Goal: Task Accomplishment & Management: Manage account settings

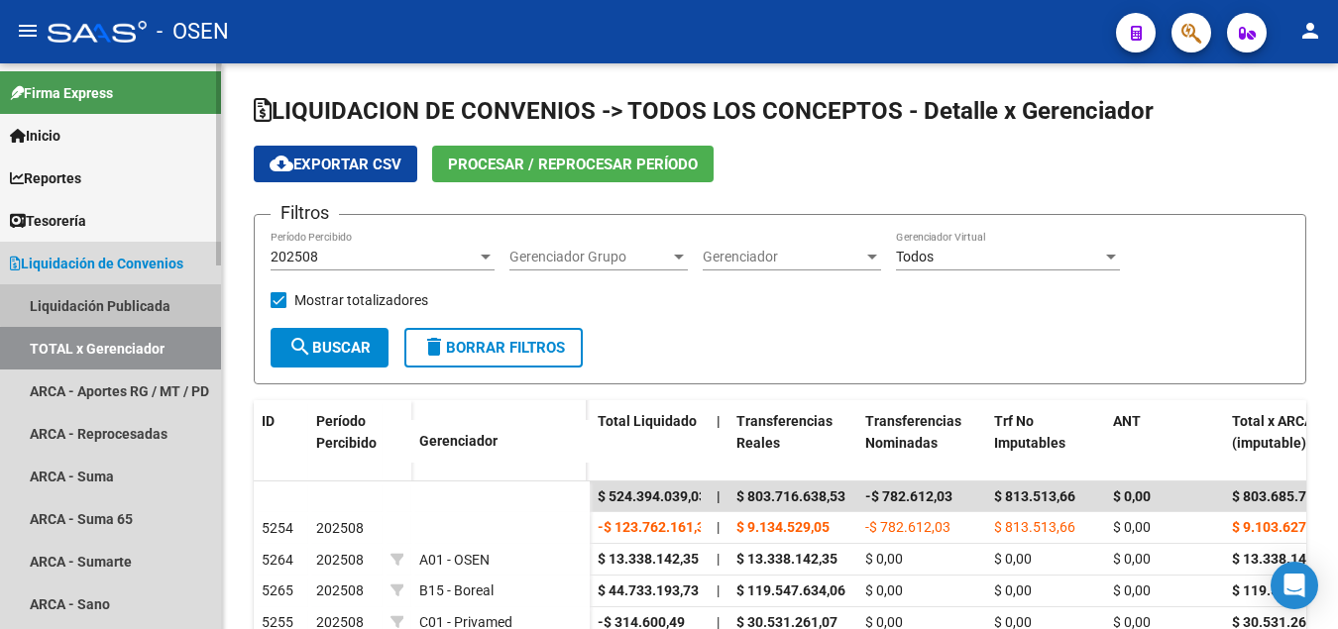
click at [136, 303] on link "Liquidación Publicada" at bounding box center [110, 305] width 221 height 43
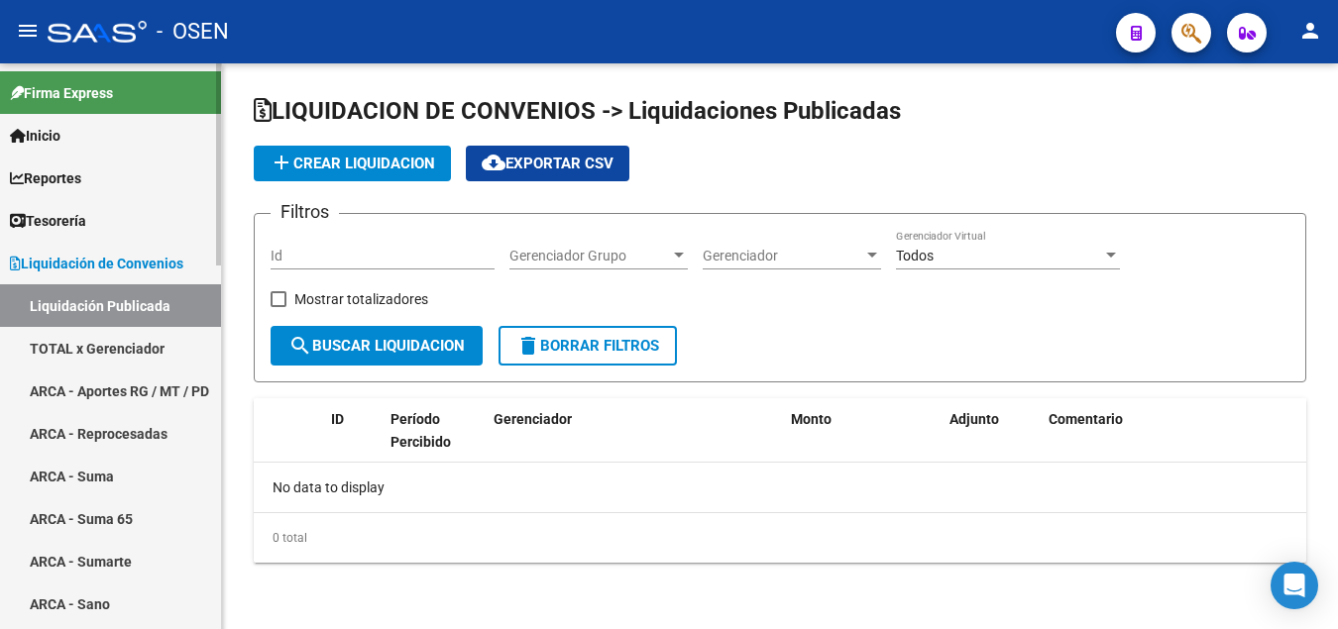
checkbox input "true"
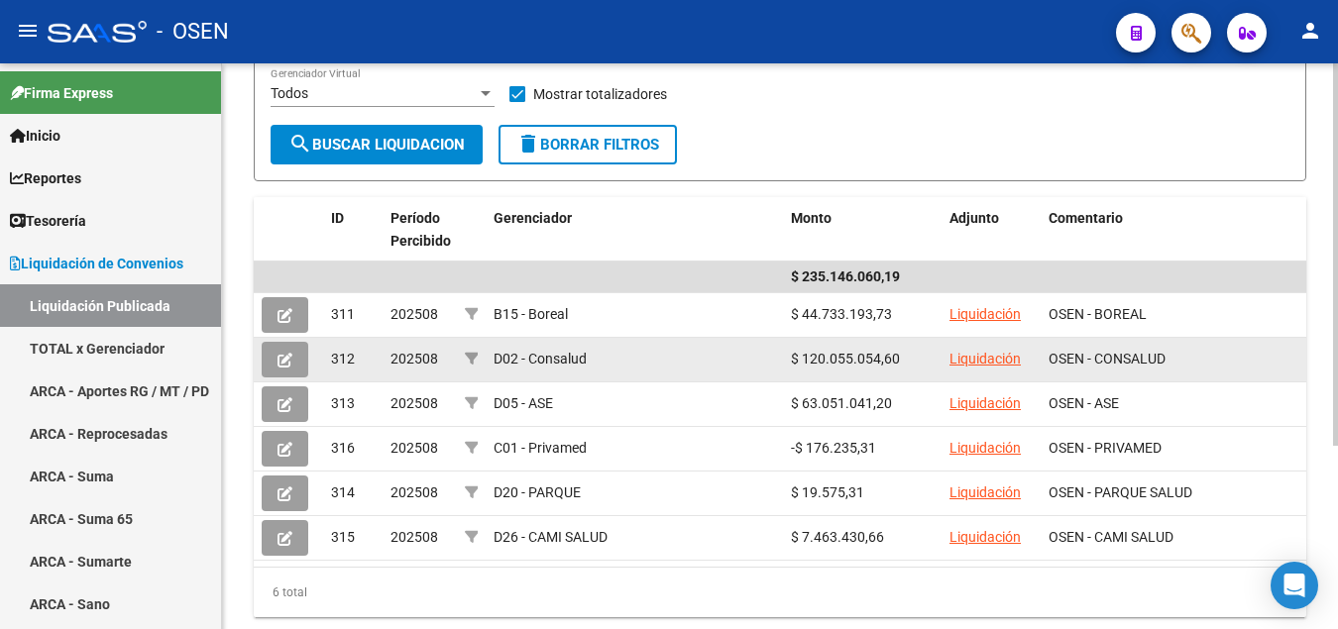
scroll to position [271, 0]
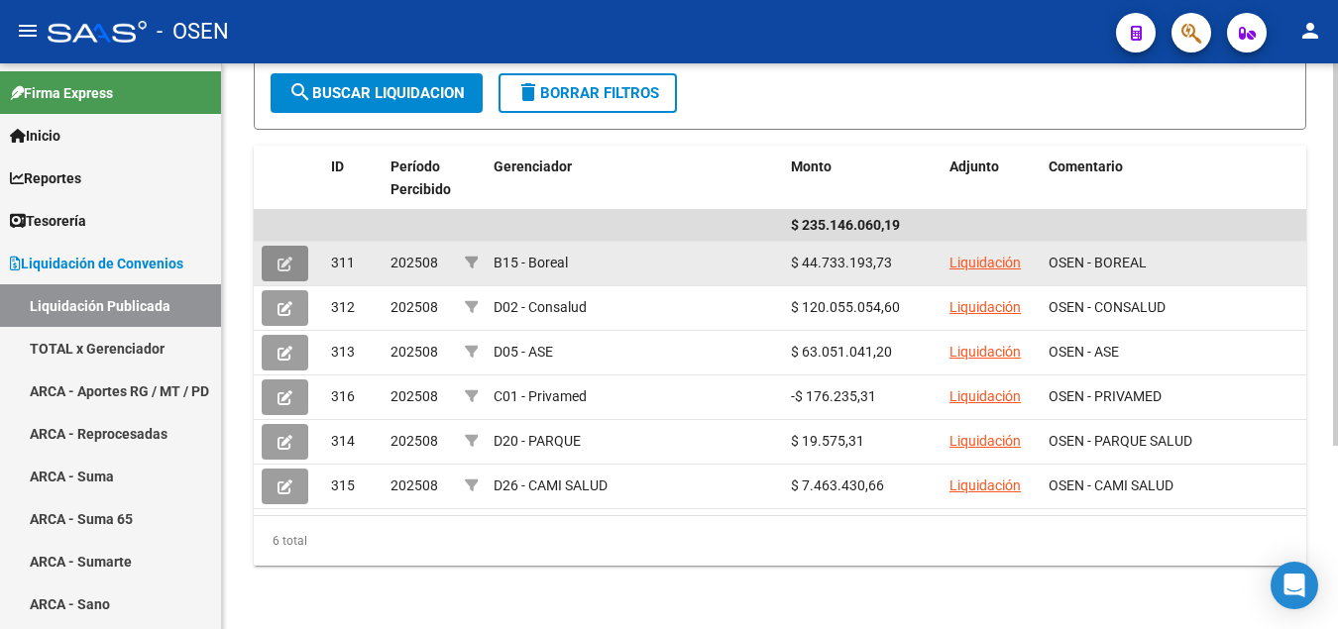
click at [292, 265] on button at bounding box center [285, 264] width 47 height 36
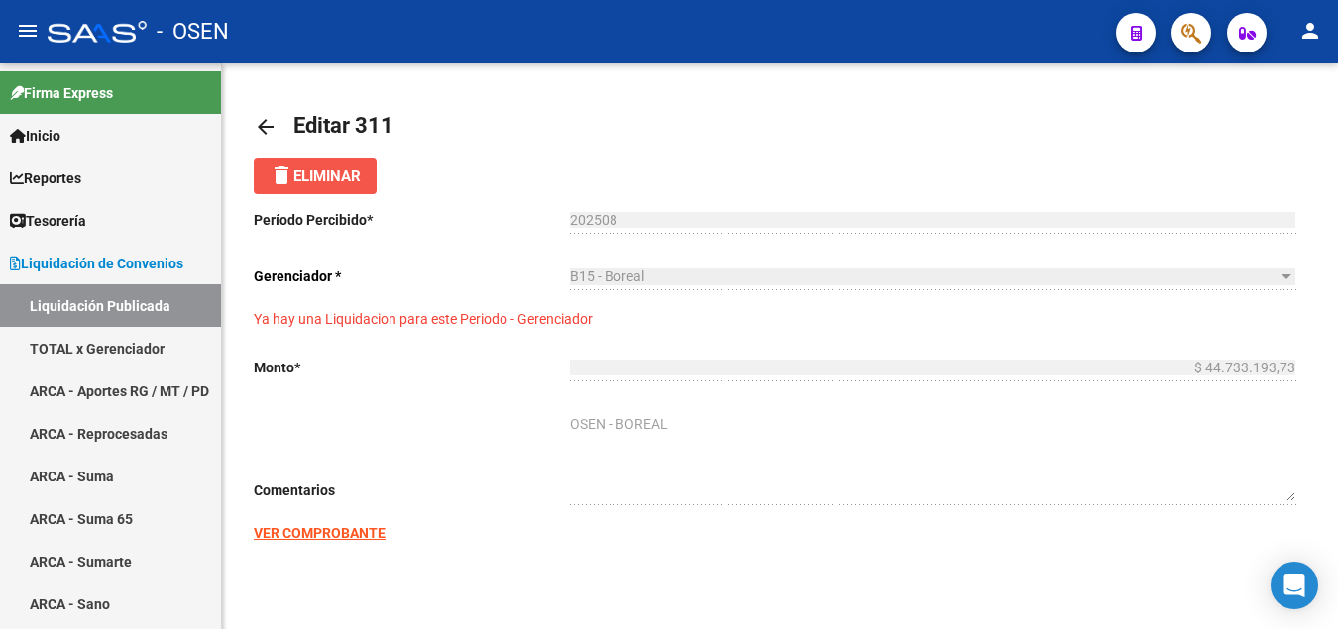
click at [313, 179] on span "delete Eliminar" at bounding box center [315, 176] width 91 height 18
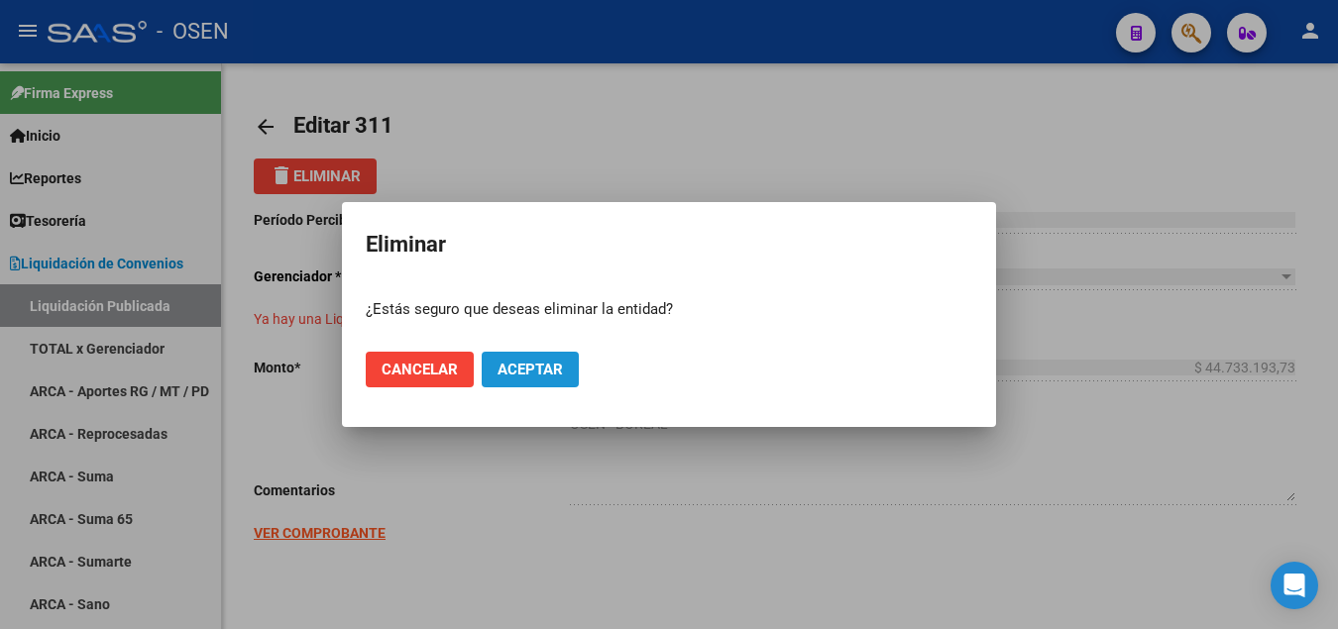
click at [508, 375] on span "Aceptar" at bounding box center [529, 370] width 65 height 18
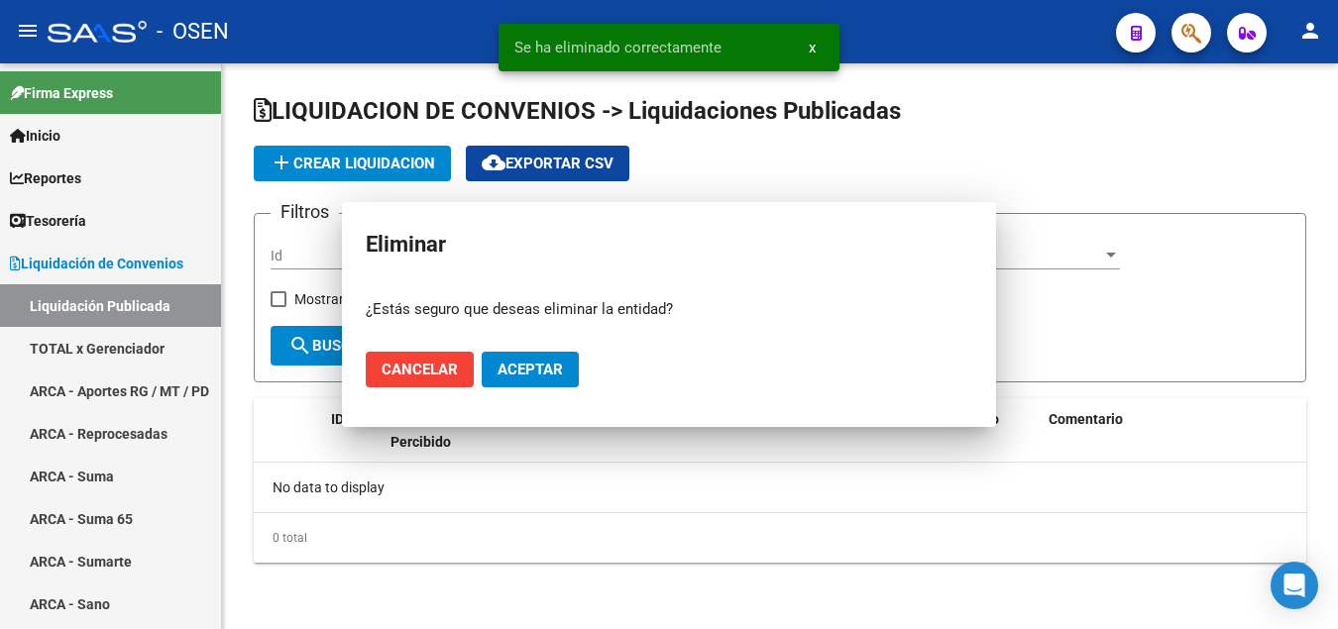
checkbox input "true"
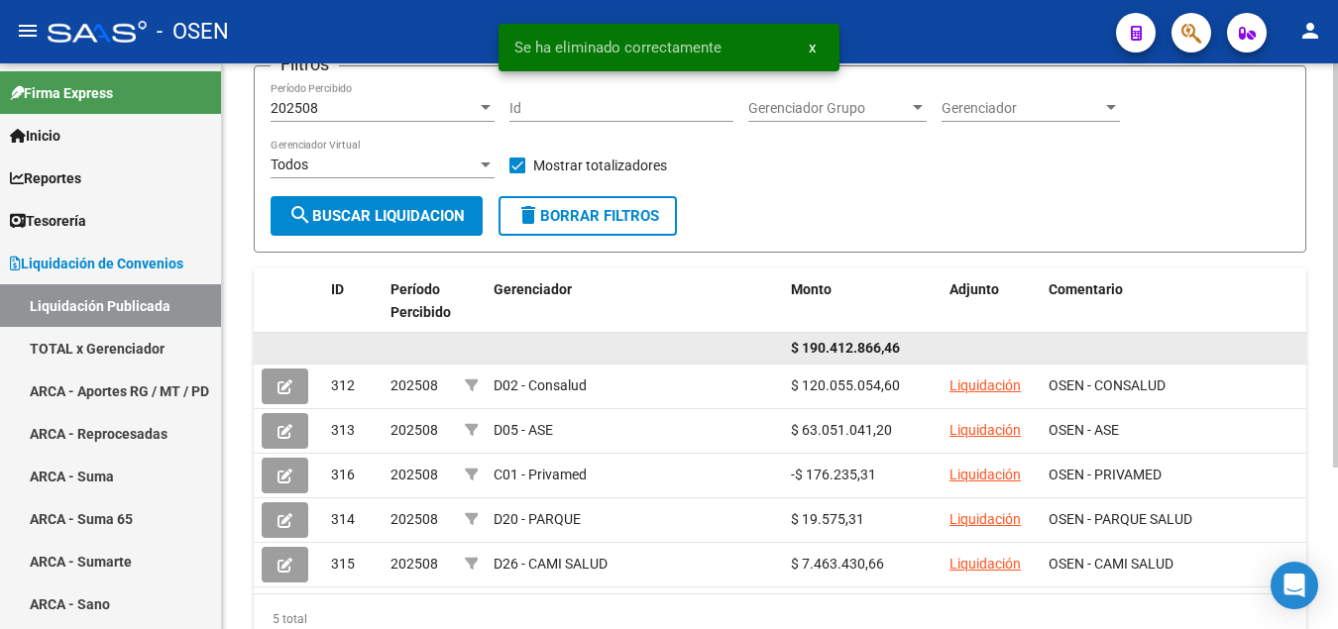
scroll to position [202, 0]
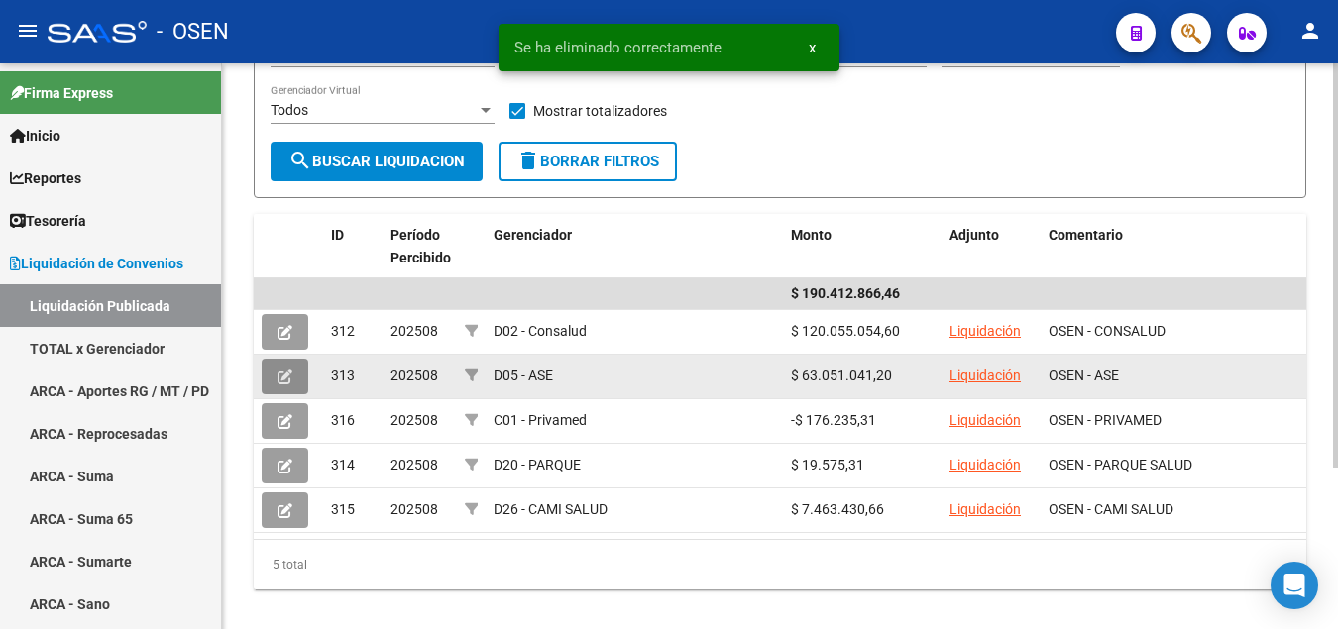
click at [272, 380] on button at bounding box center [285, 377] width 47 height 36
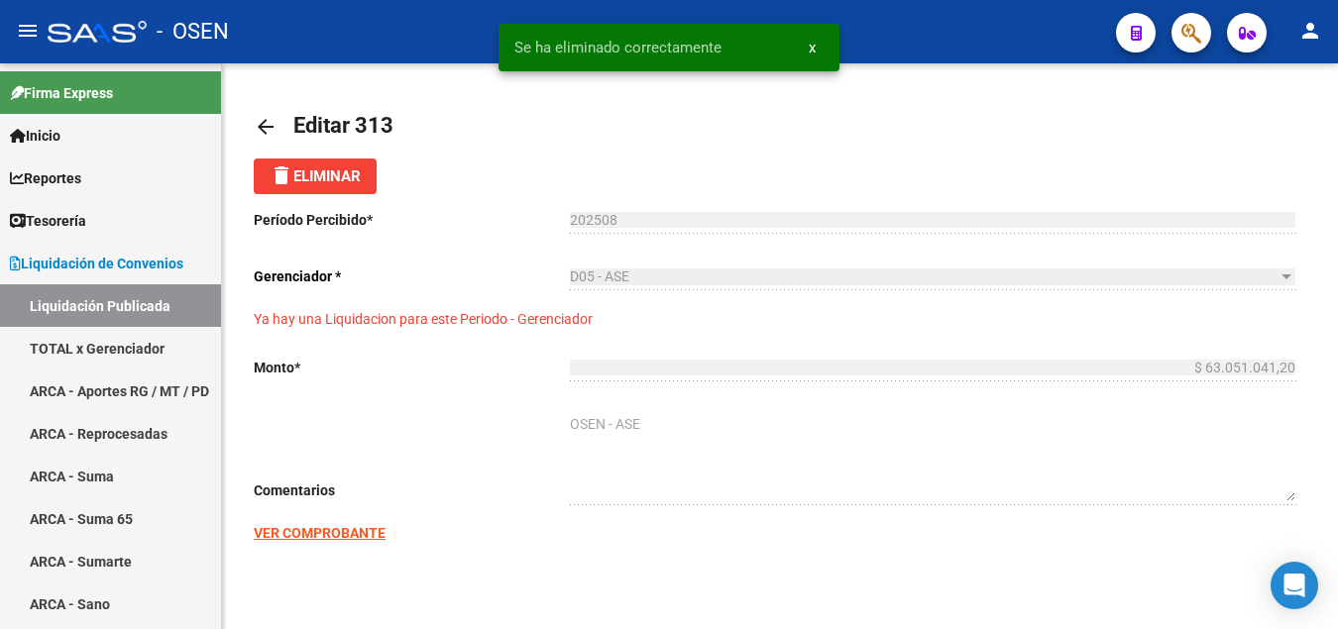
click at [318, 177] on span "delete Eliminar" at bounding box center [315, 176] width 91 height 18
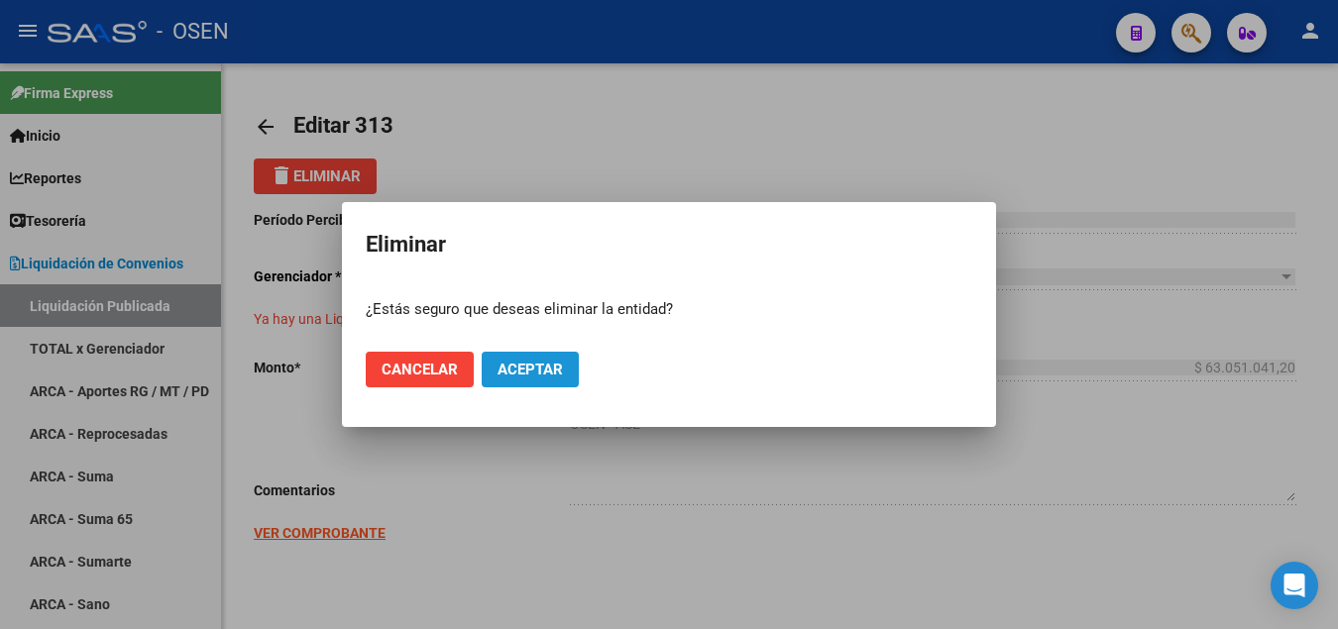
click at [508, 370] on span "Aceptar" at bounding box center [529, 370] width 65 height 18
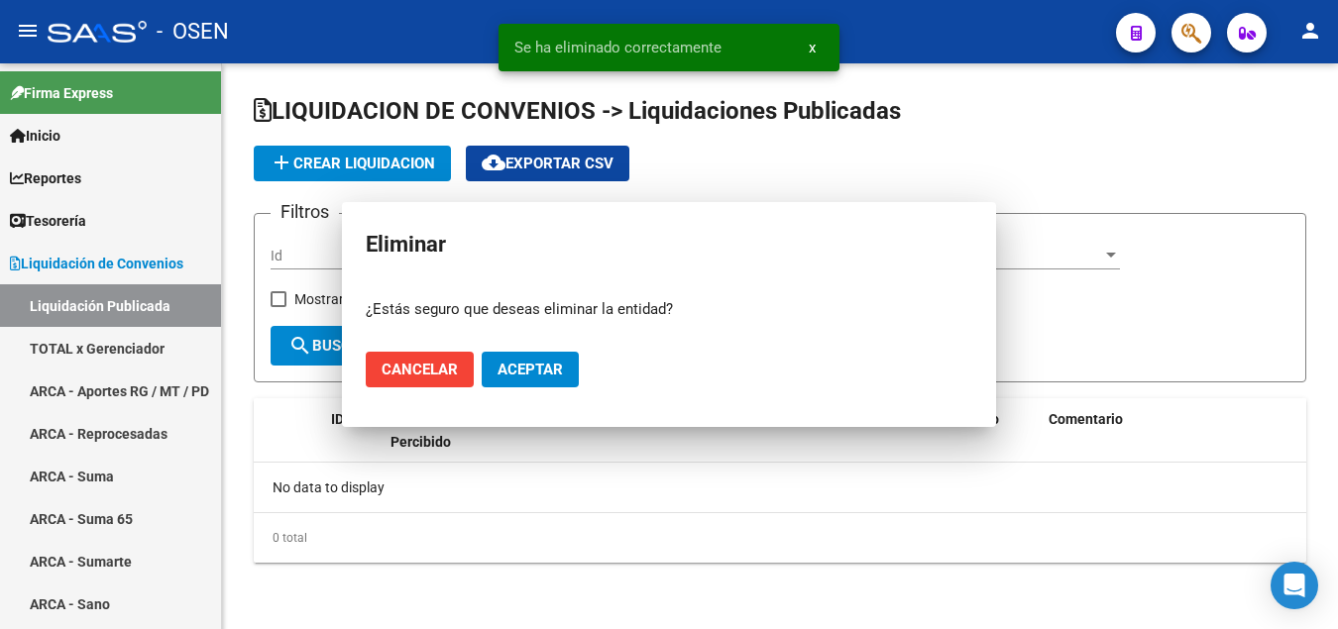
checkbox input "true"
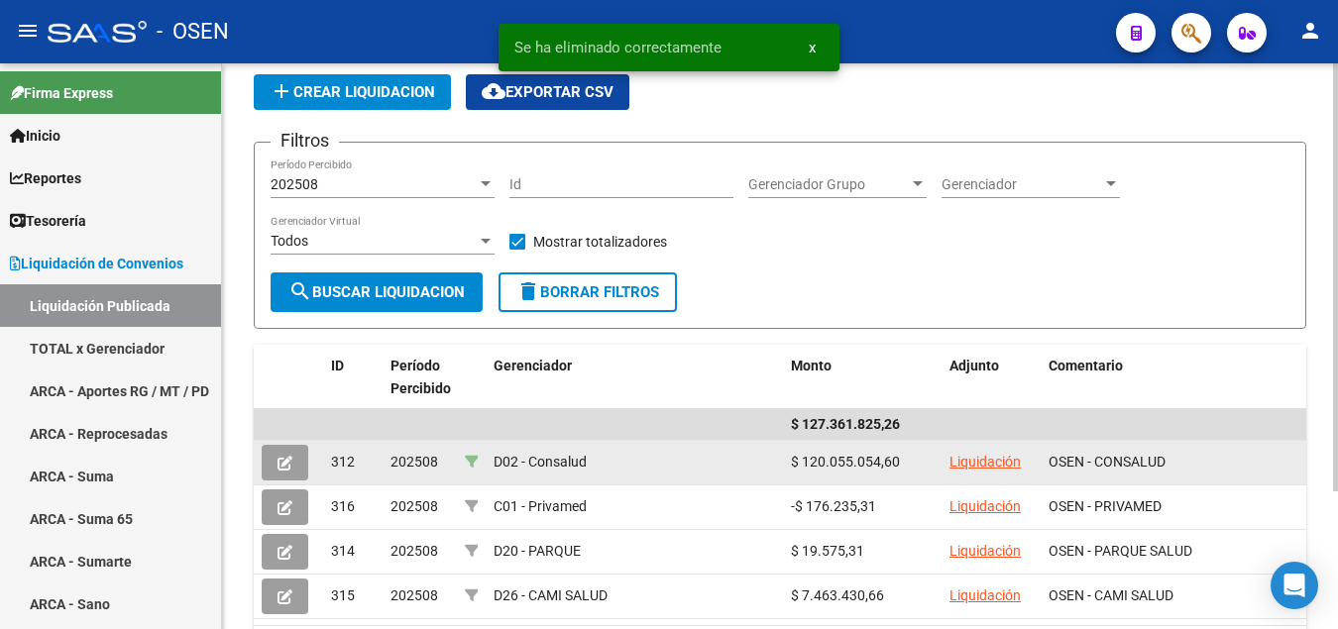
scroll to position [181, 0]
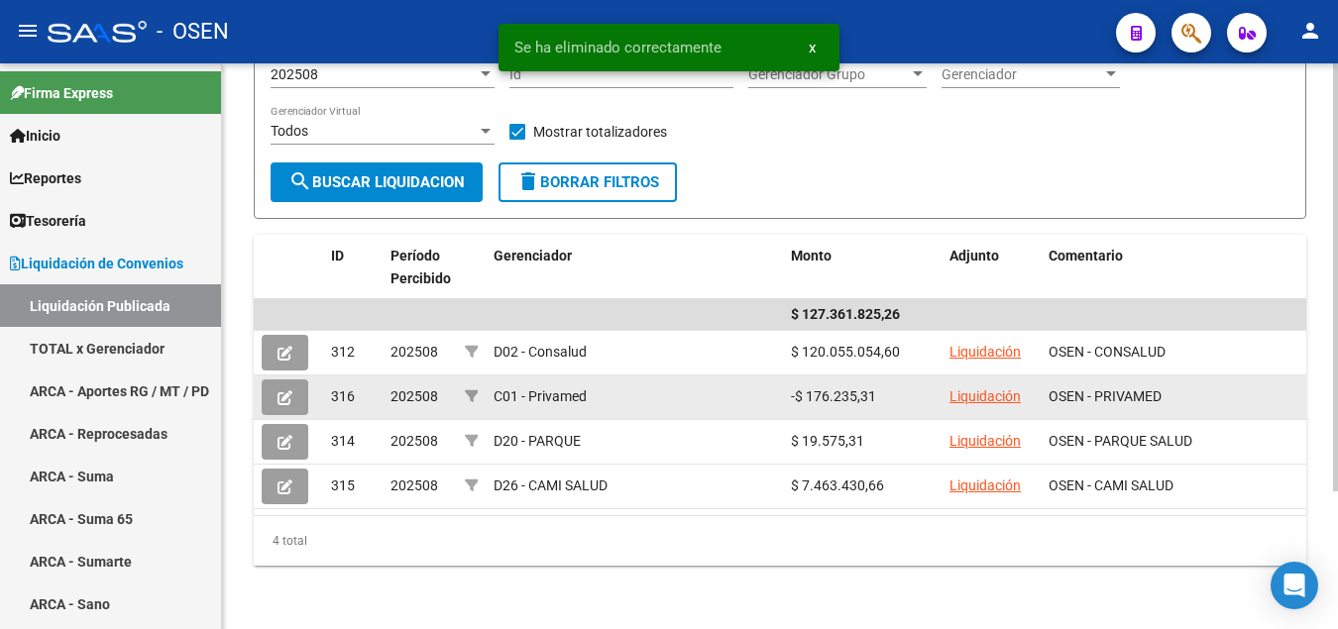
click at [297, 400] on button at bounding box center [285, 398] width 47 height 36
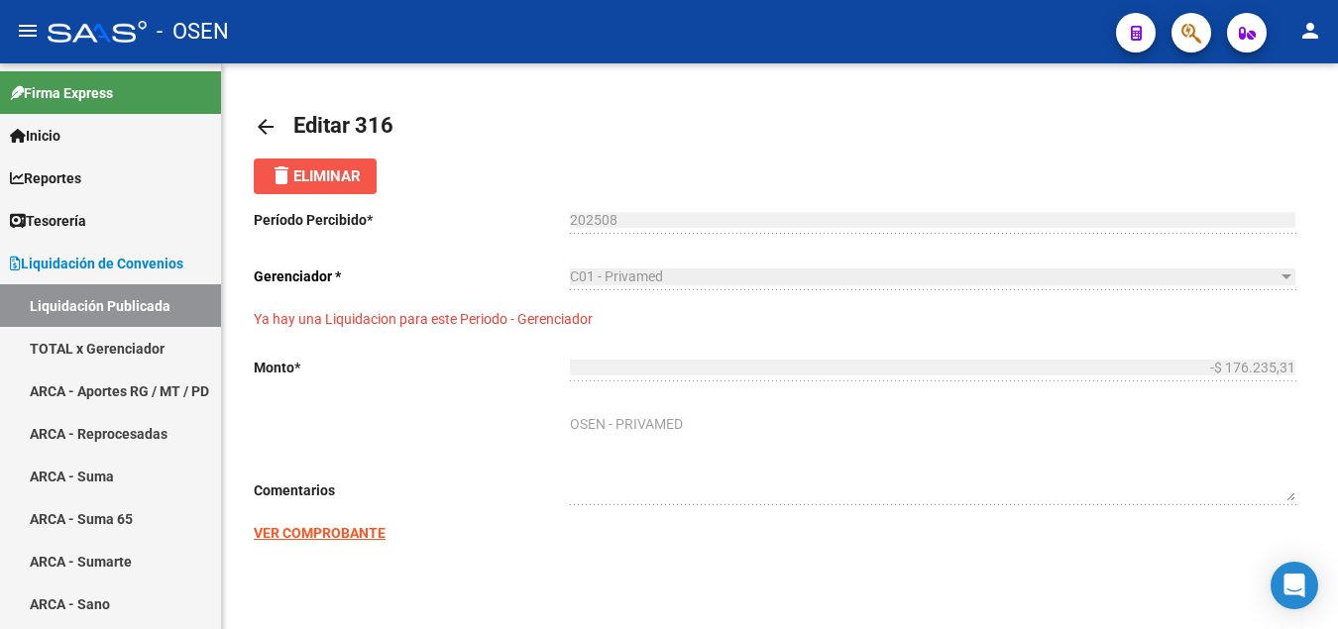
click at [316, 182] on span "delete Eliminar" at bounding box center [315, 176] width 91 height 18
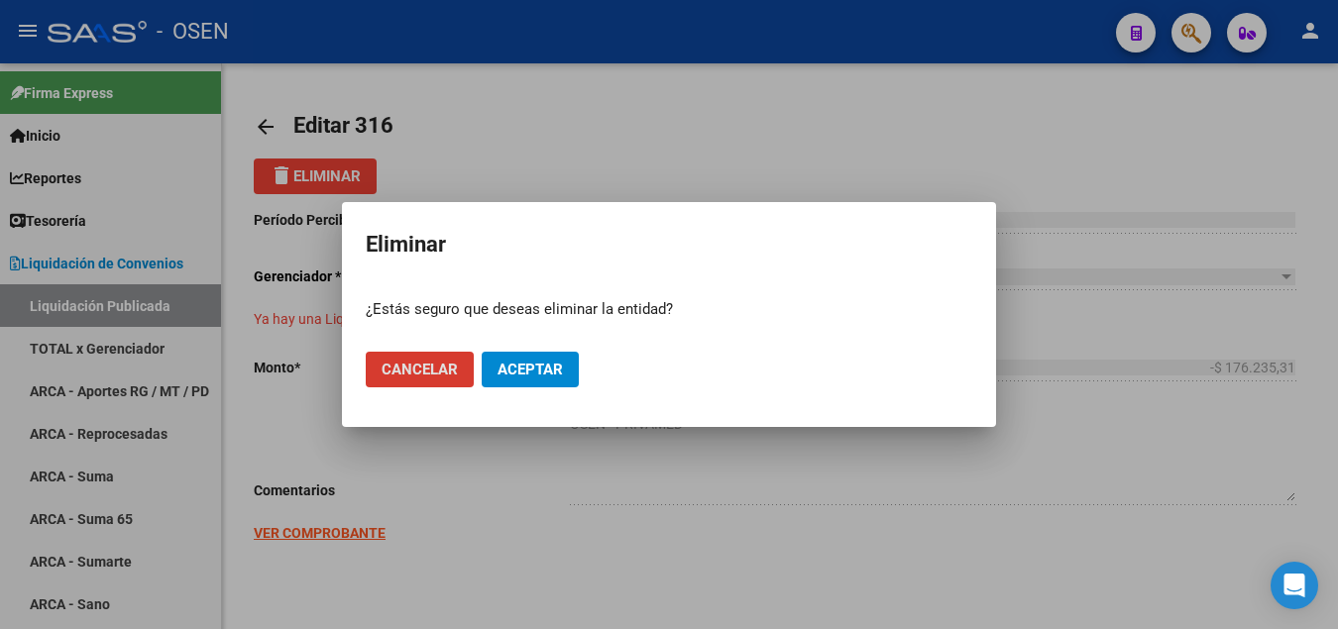
click at [520, 374] on span "Aceptar" at bounding box center [529, 370] width 65 height 18
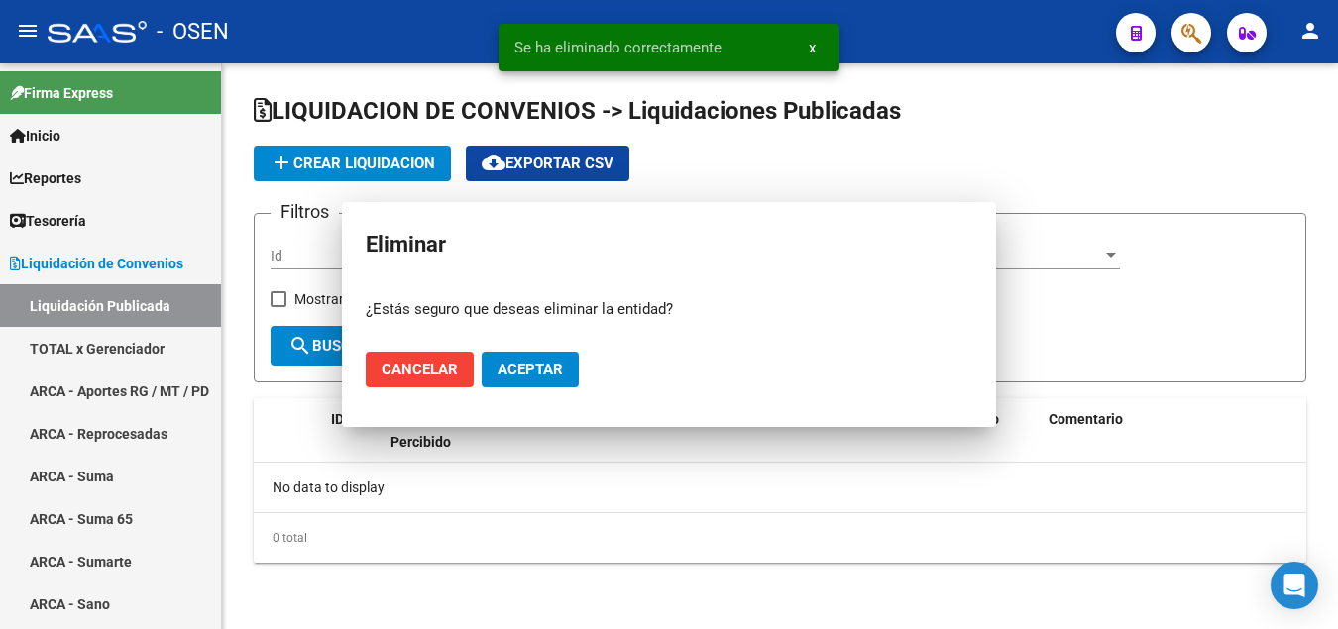
checkbox input "true"
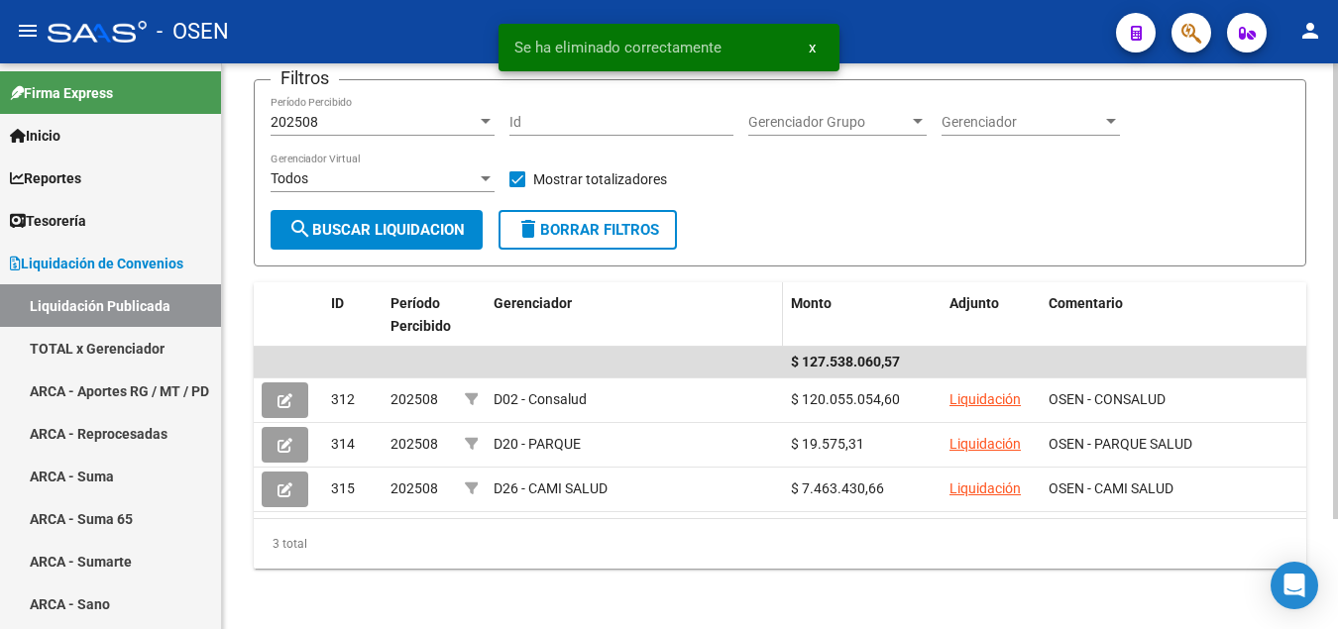
scroll to position [137, 0]
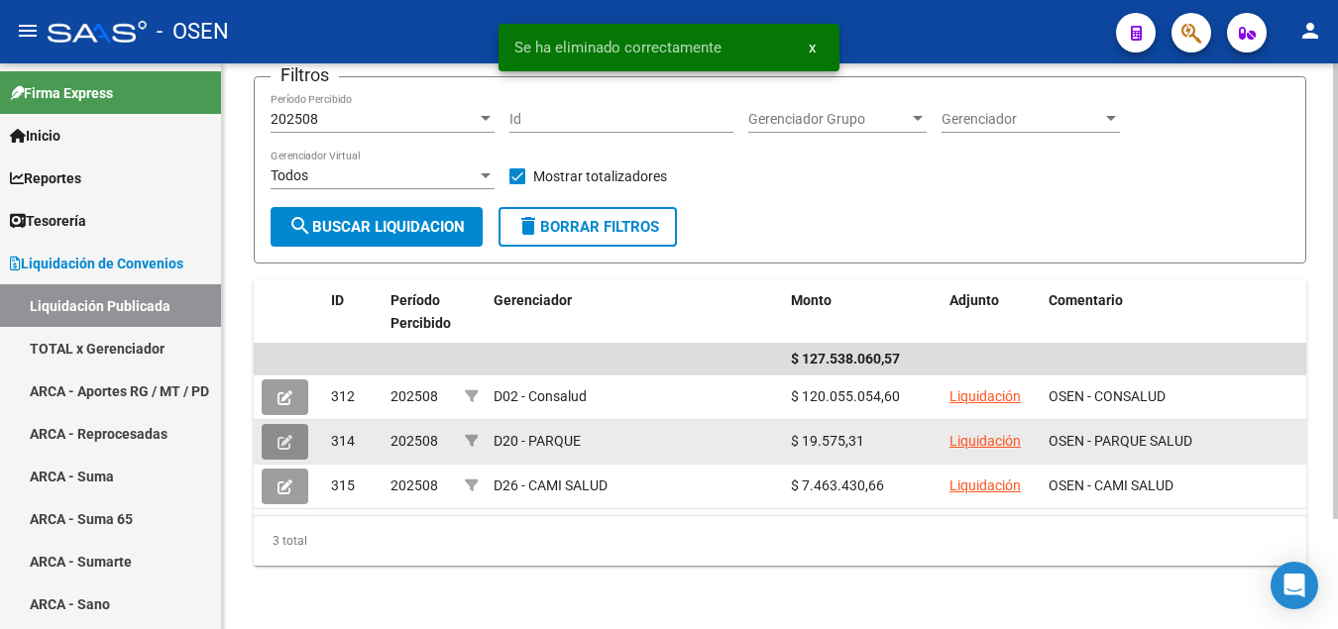
click at [290, 445] on icon at bounding box center [284, 442] width 15 height 15
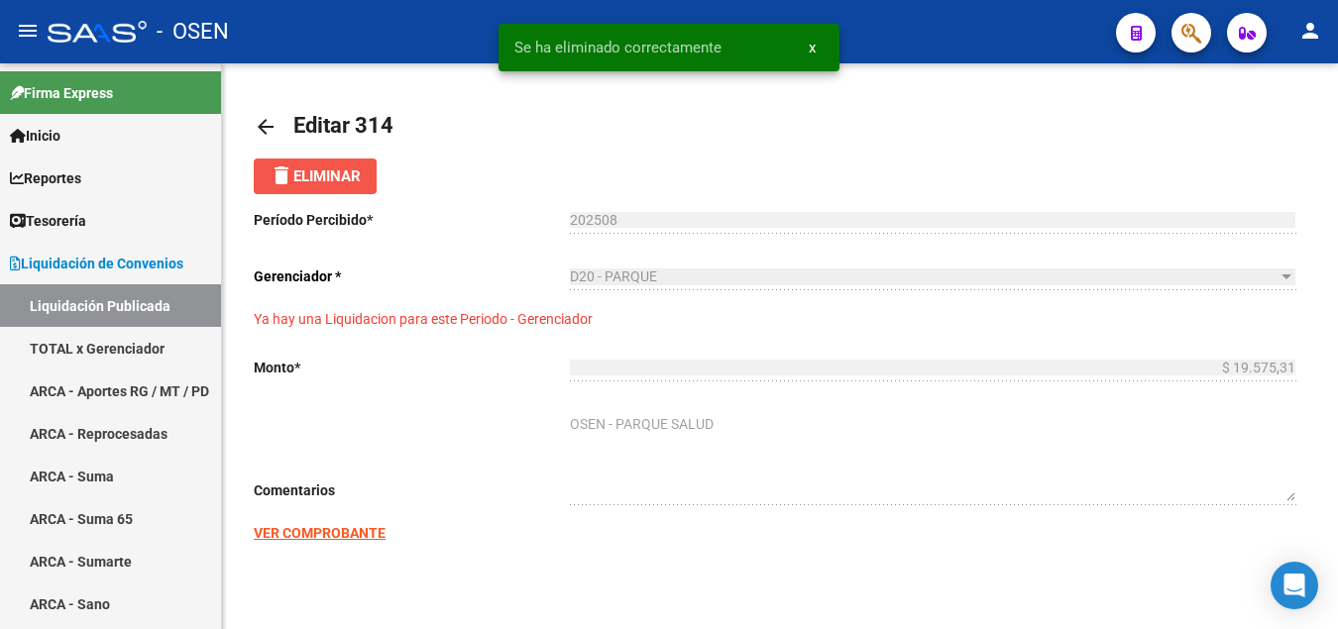
click at [302, 183] on span "delete Eliminar" at bounding box center [315, 176] width 91 height 18
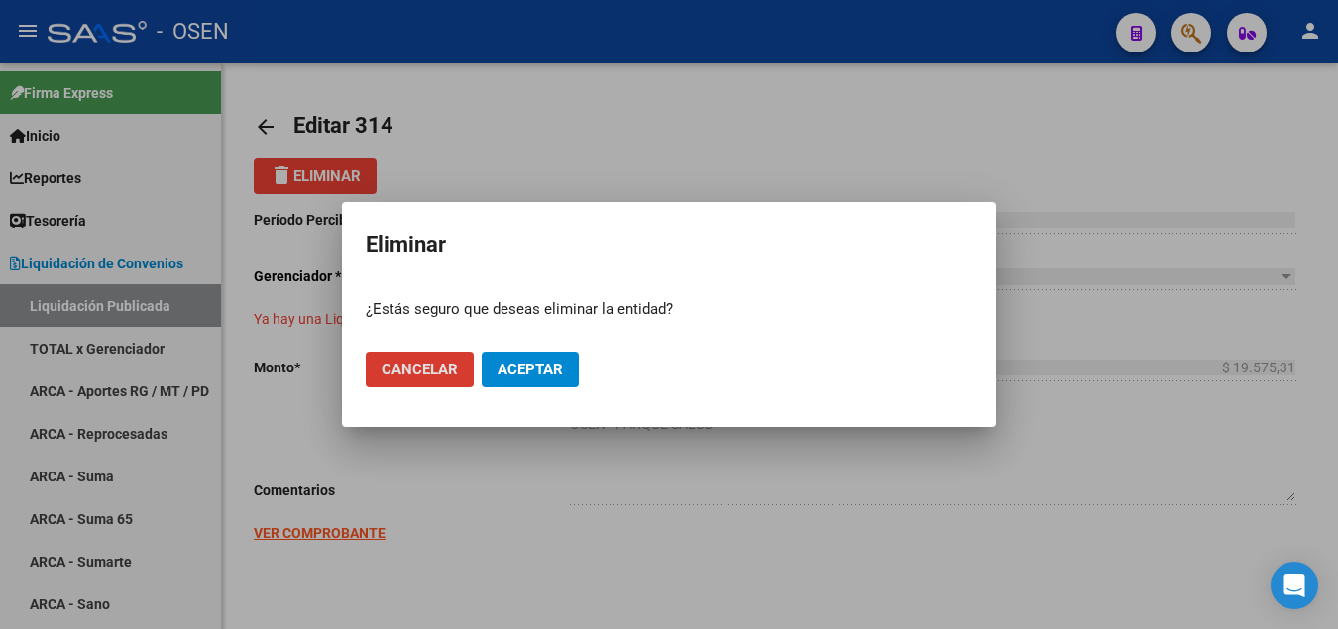
click at [493, 365] on button "Aceptar" at bounding box center [530, 370] width 97 height 36
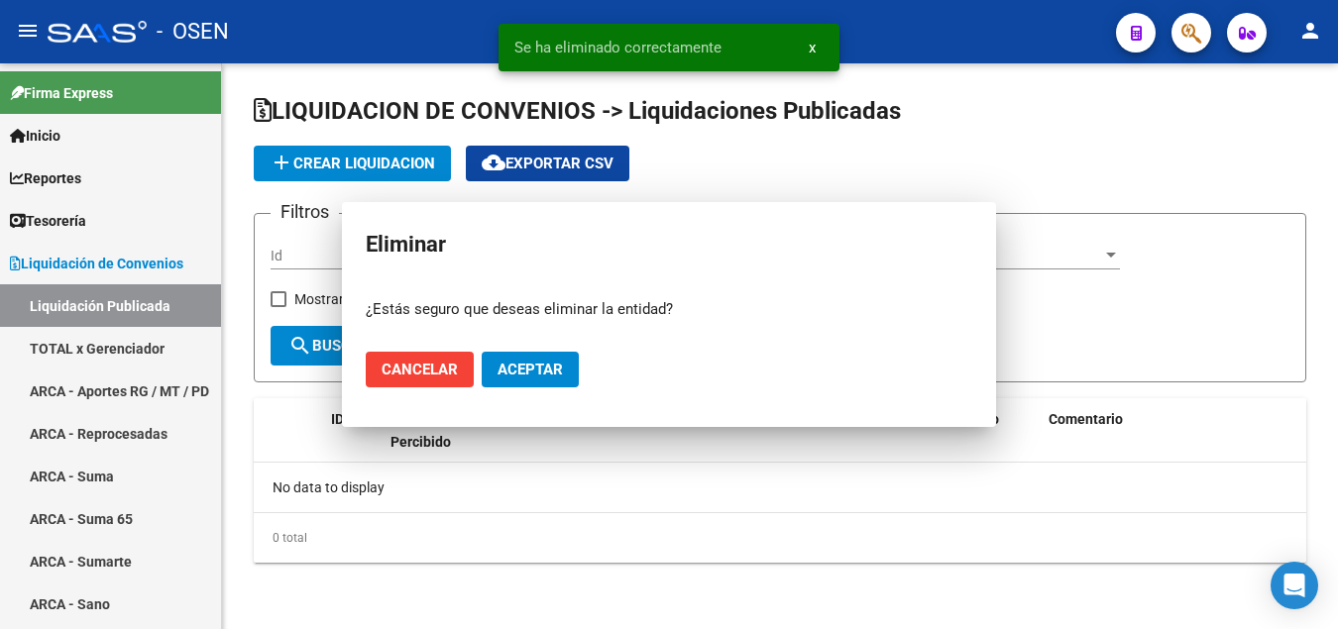
checkbox input "true"
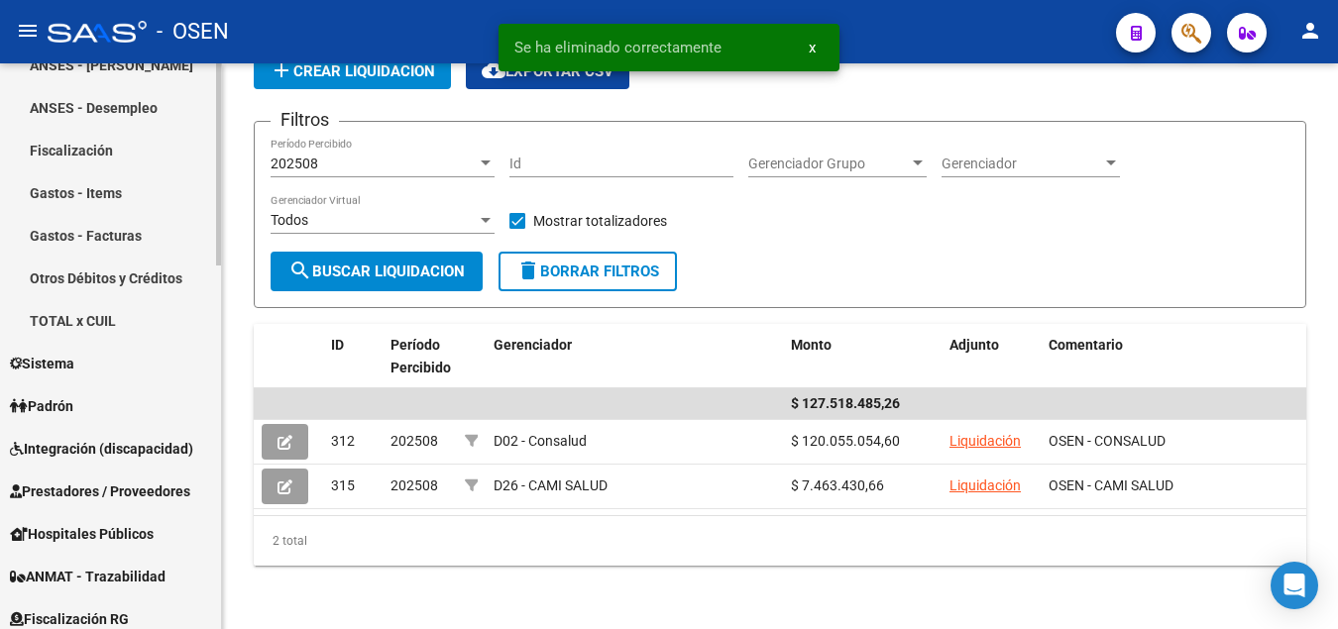
scroll to position [809, 0]
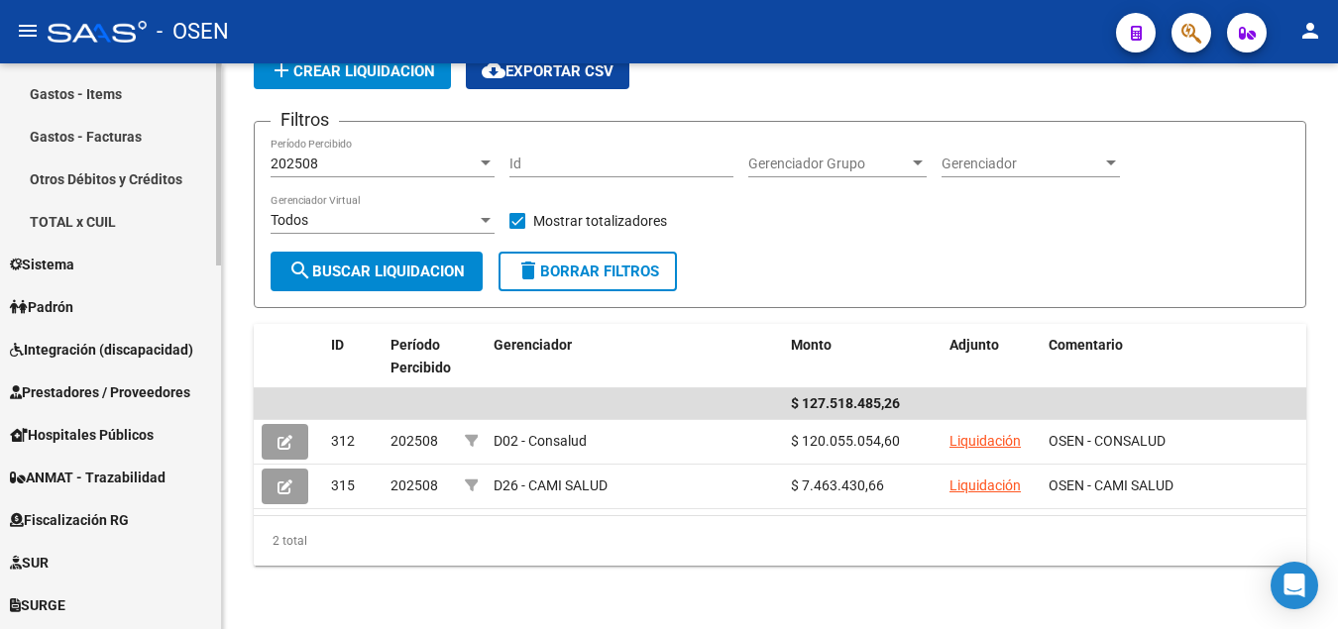
click at [74, 261] on span "Sistema" at bounding box center [42, 265] width 64 height 22
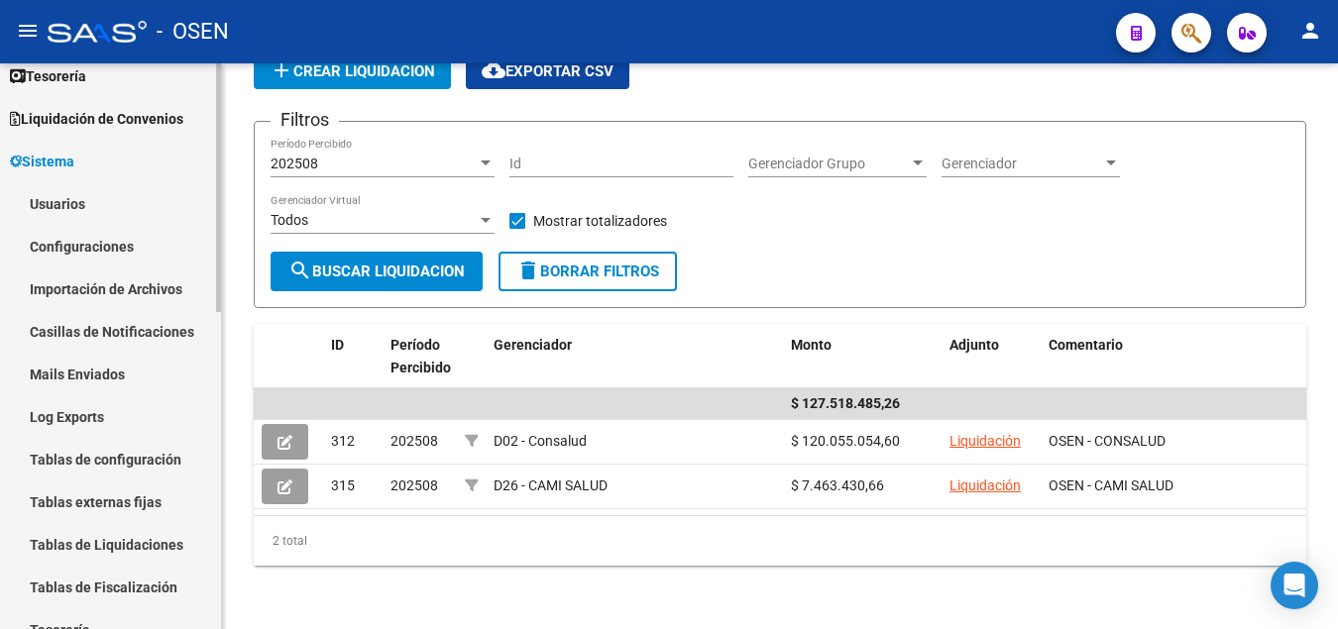
scroll to position [114, 0]
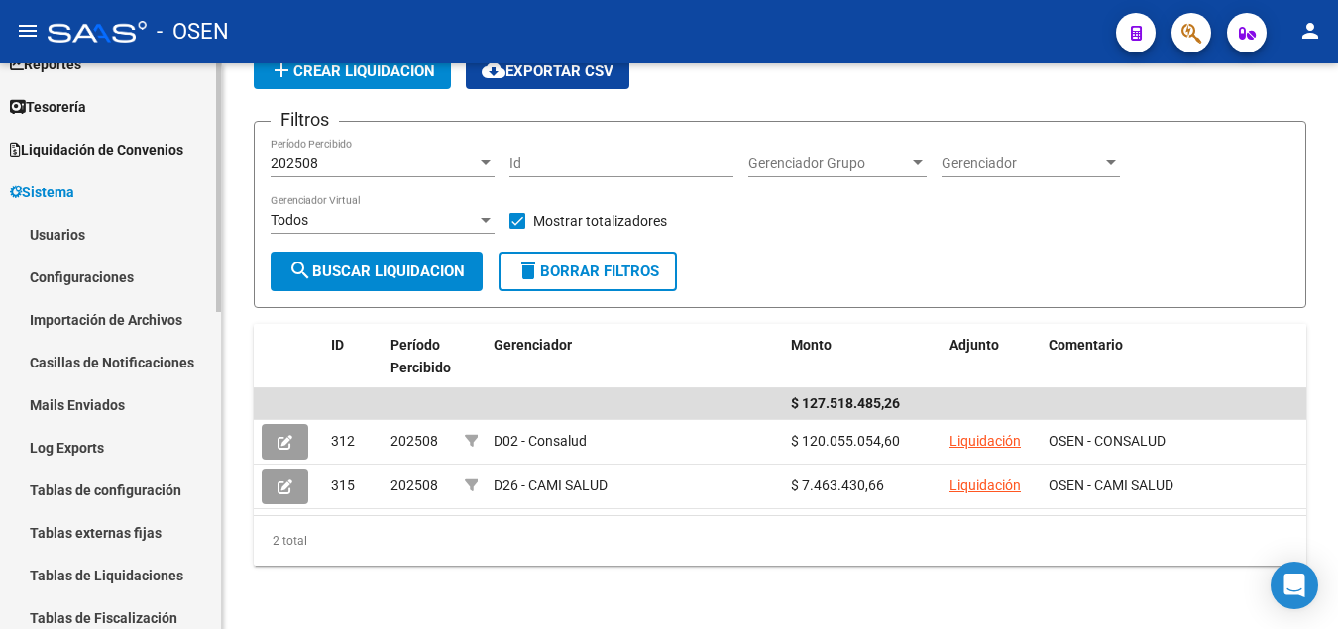
click at [95, 279] on link "Configuraciones" at bounding box center [110, 277] width 221 height 43
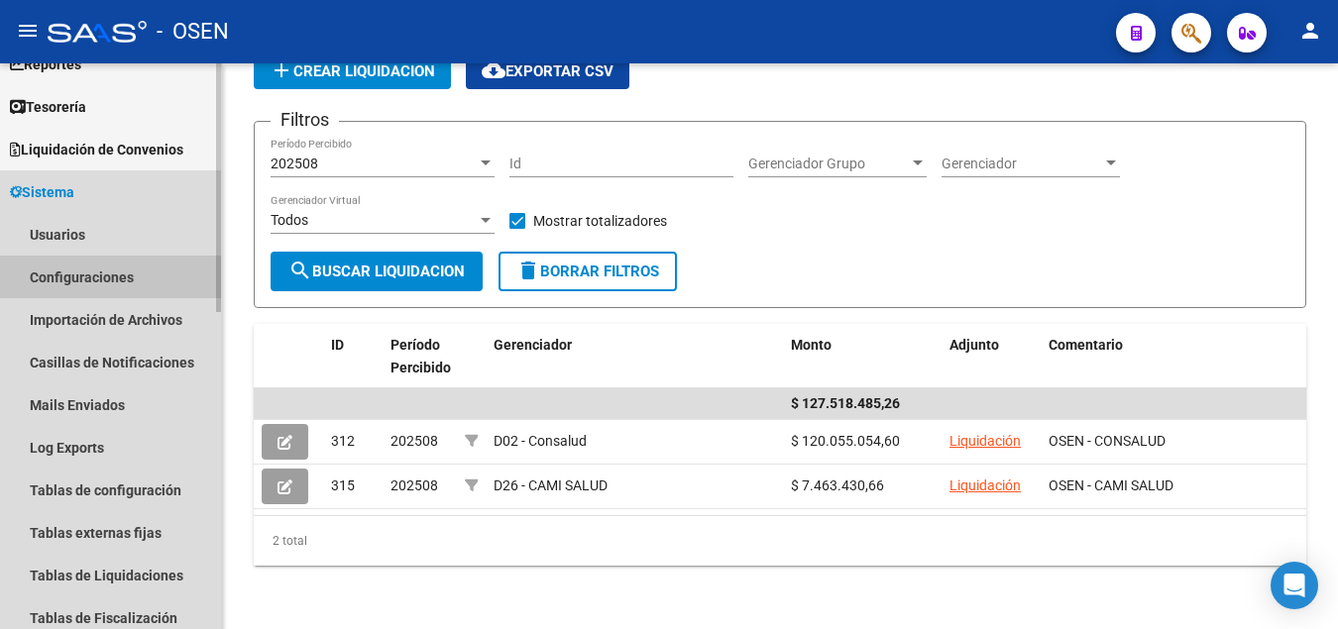
click at [94, 277] on link "Configuraciones" at bounding box center [110, 277] width 221 height 43
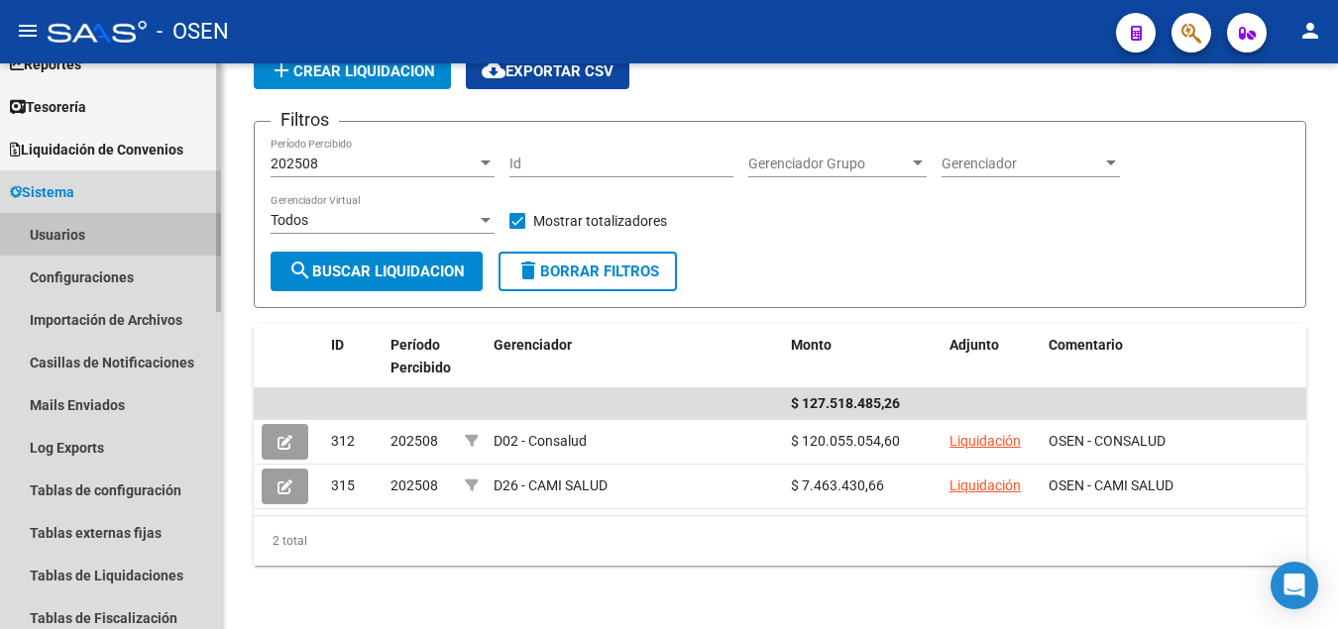
click at [56, 237] on link "Usuarios" at bounding box center [110, 234] width 221 height 43
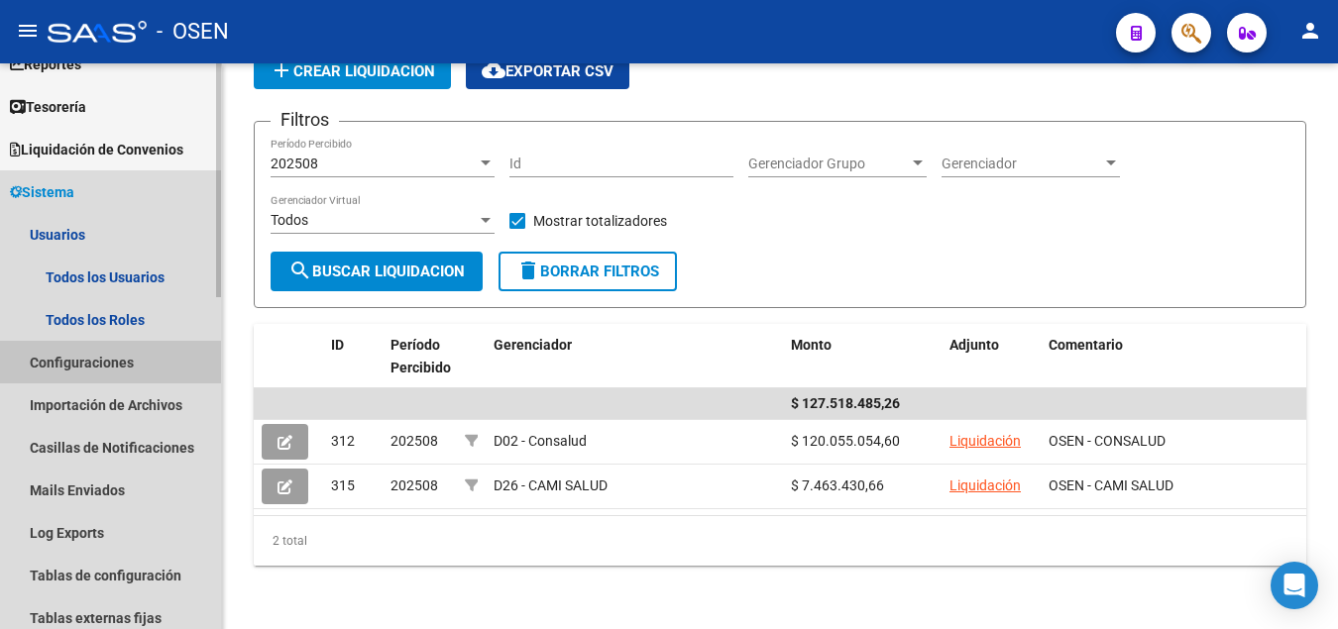
click at [62, 361] on link "Configuraciones" at bounding box center [110, 362] width 221 height 43
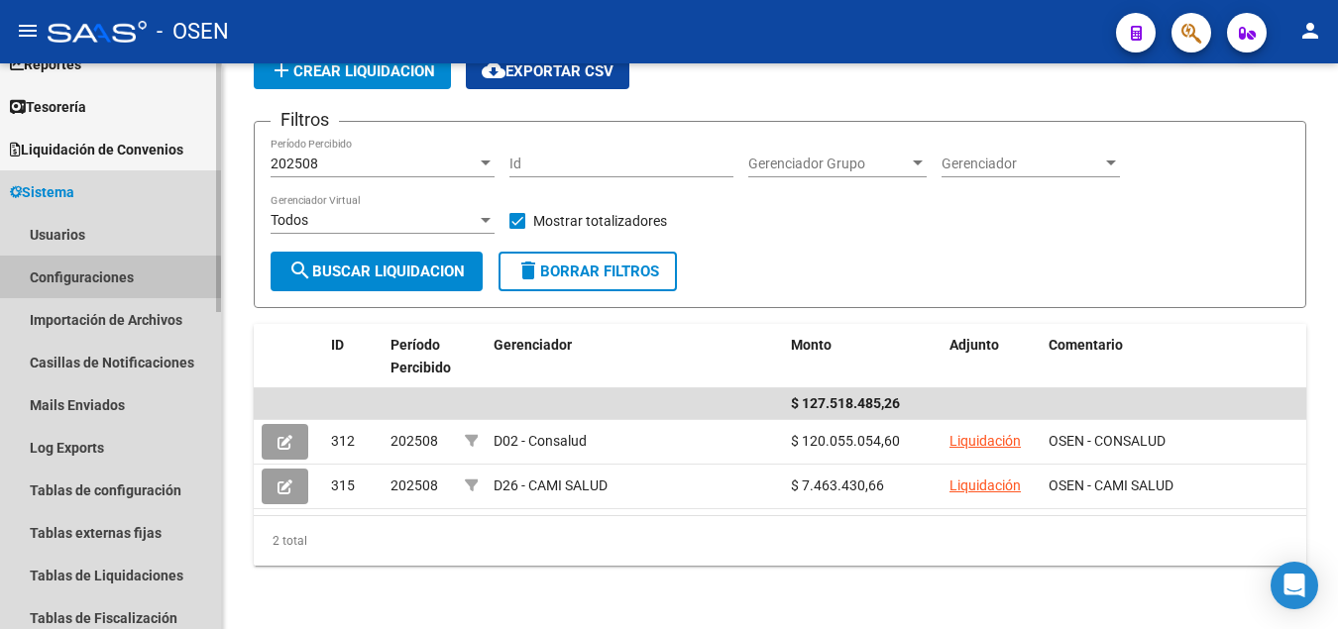
click at [88, 280] on link "Configuraciones" at bounding box center [110, 277] width 221 height 43
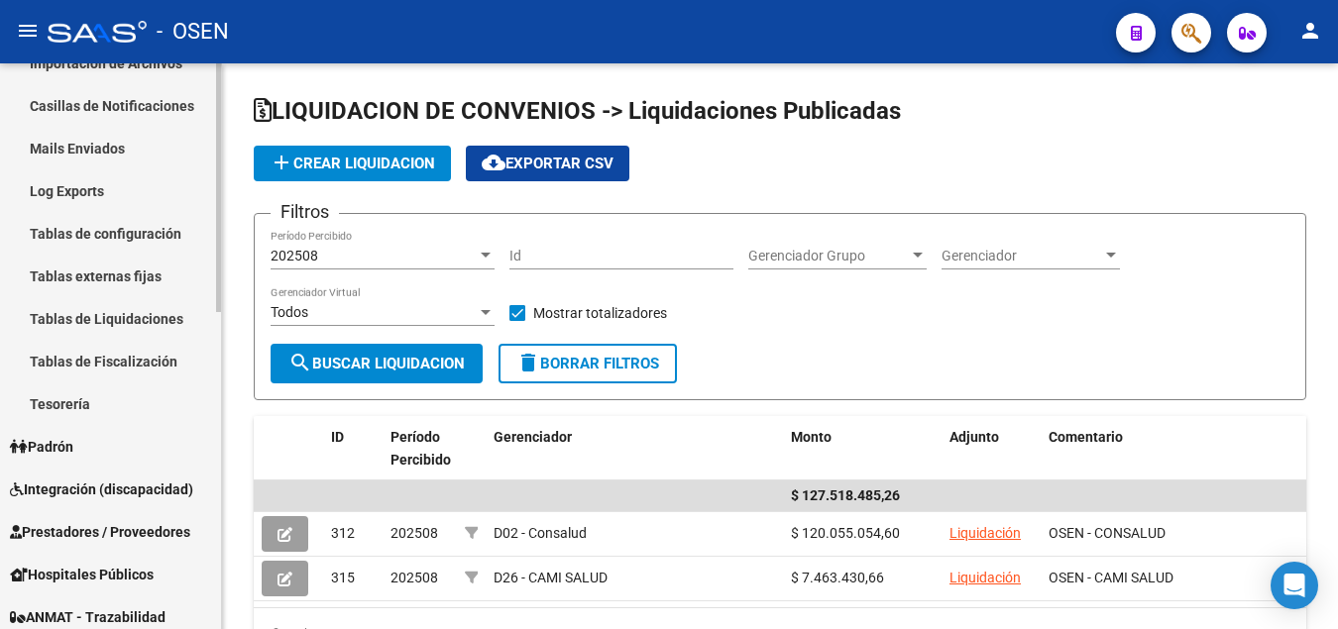
scroll to position [720, 0]
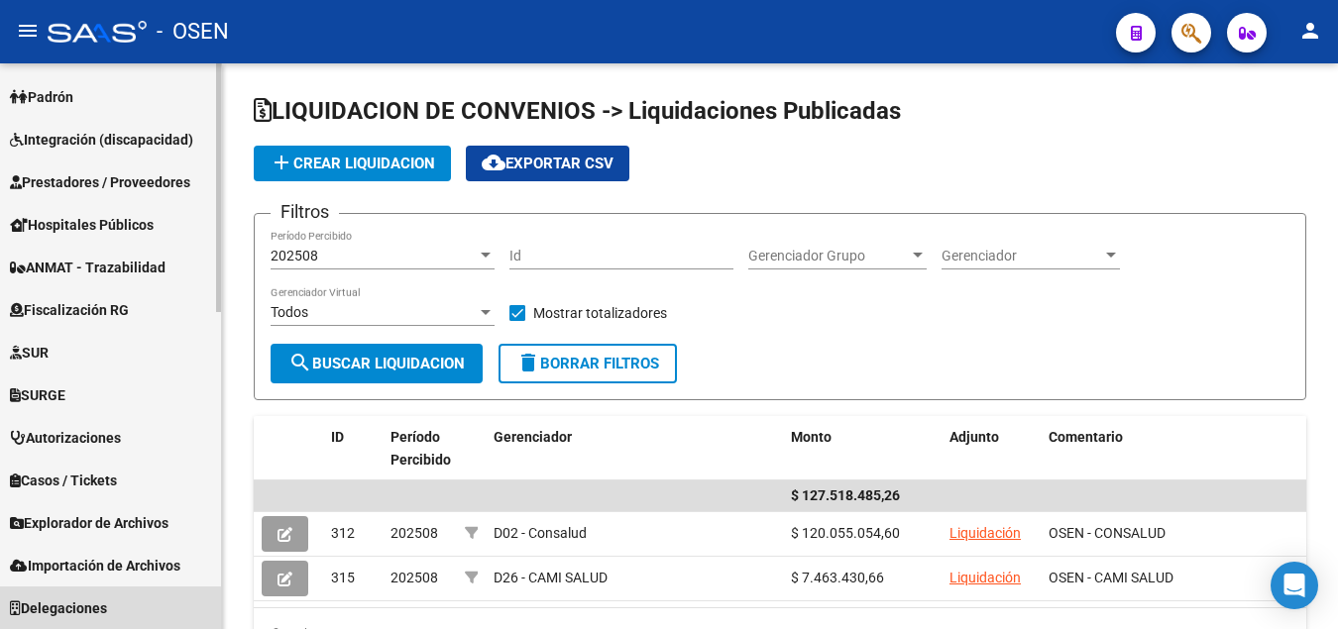
click at [105, 608] on span "Delegaciones" at bounding box center [58, 609] width 97 height 22
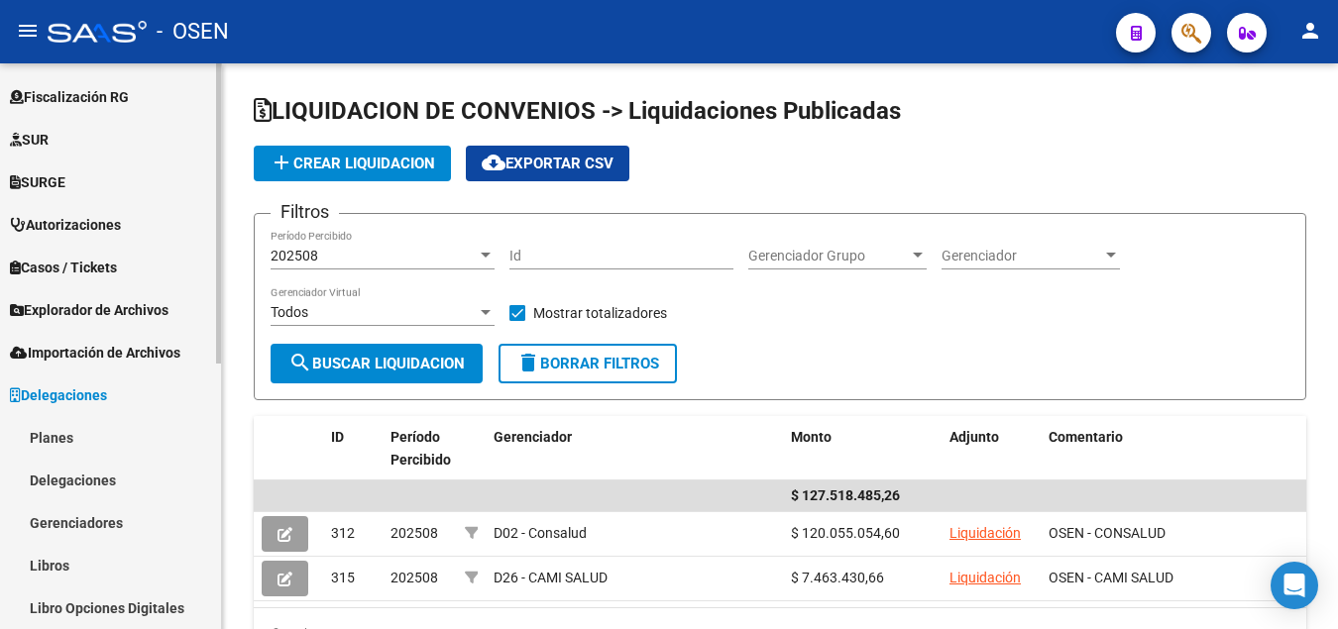
scroll to position [464, 0]
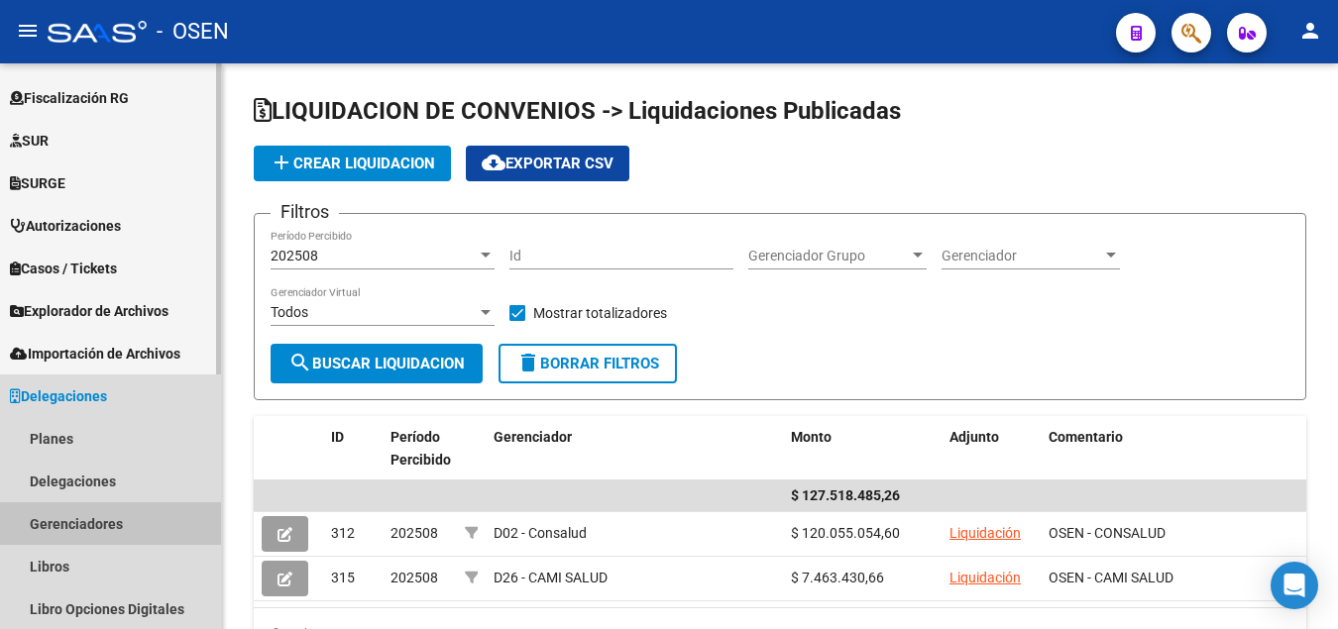
click at [77, 523] on link "Gerenciadores" at bounding box center [110, 523] width 221 height 43
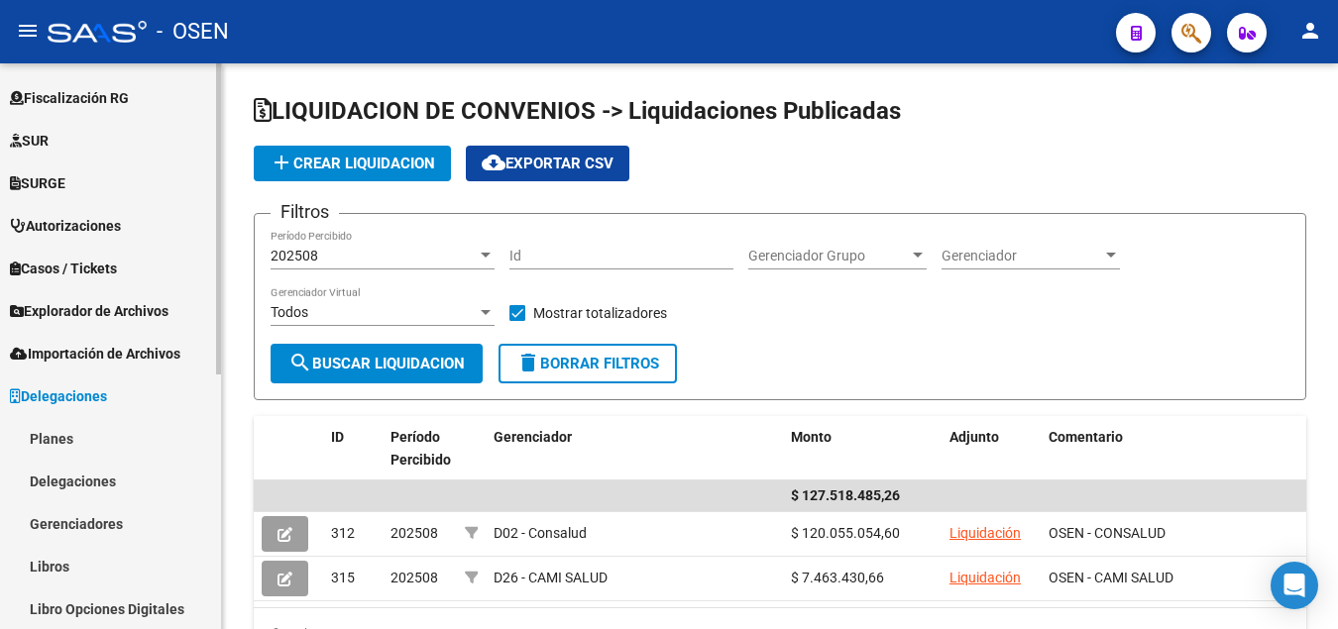
scroll to position [465, 0]
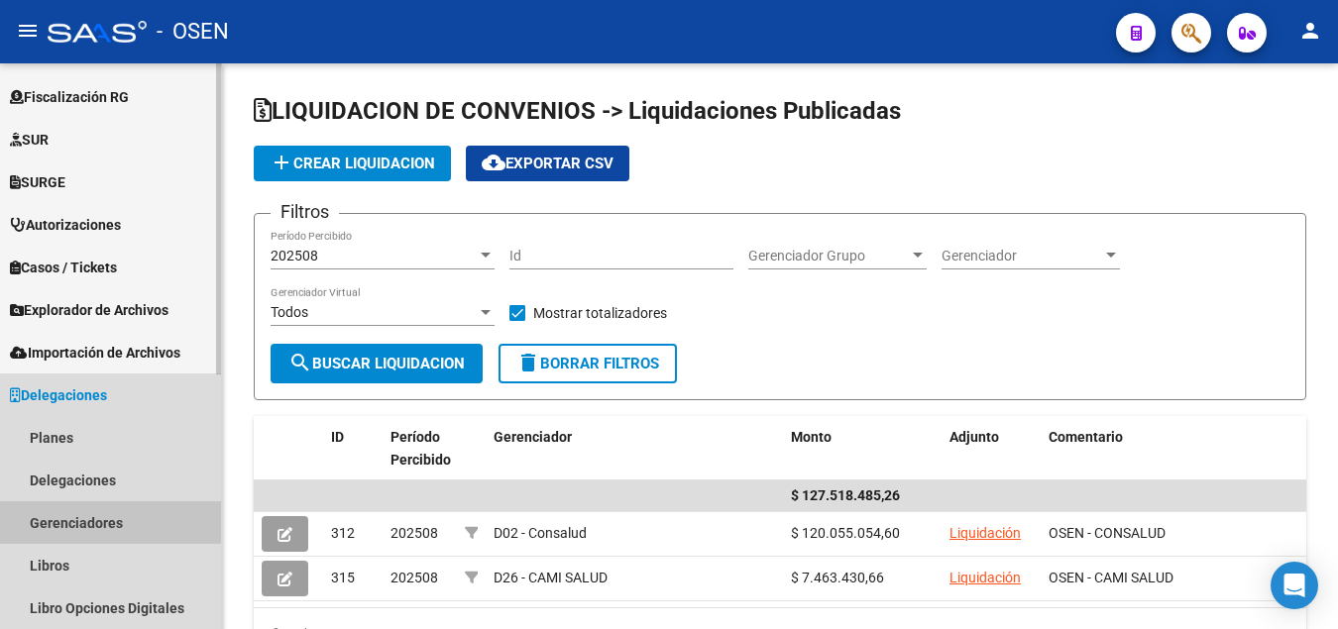
click at [100, 521] on link "Gerenciadores" at bounding box center [110, 522] width 221 height 43
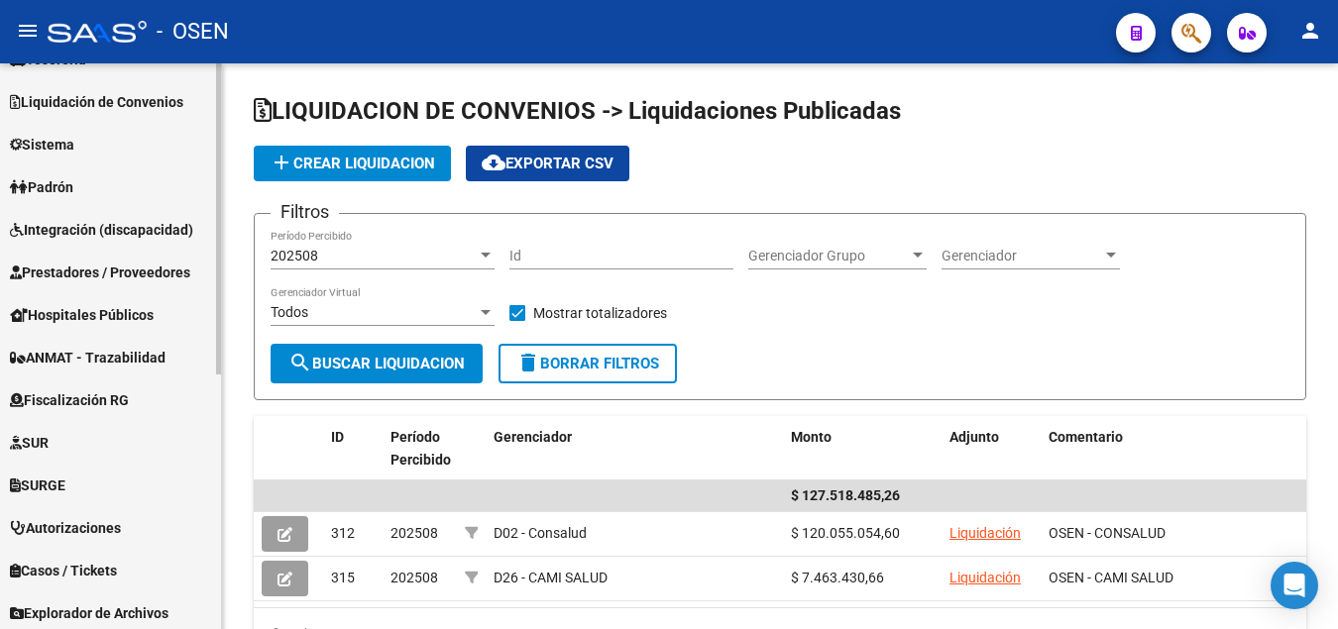
scroll to position [0, 0]
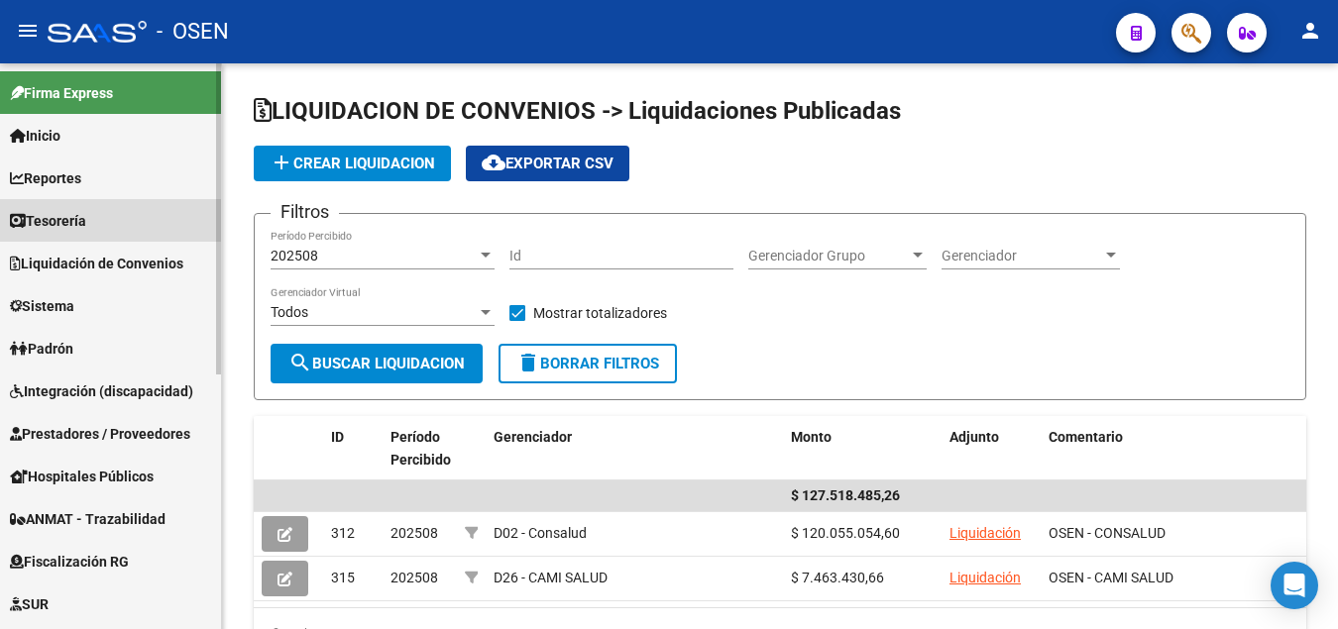
click at [58, 217] on span "Tesorería" at bounding box center [48, 221] width 76 height 22
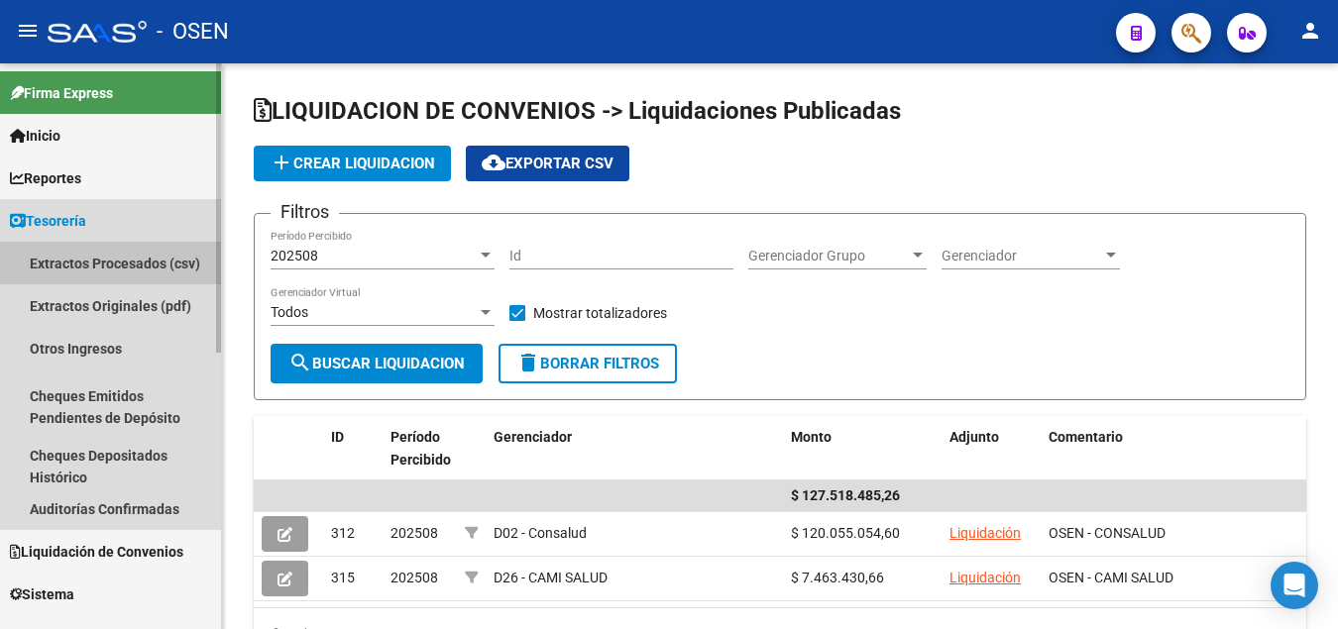
click at [81, 263] on link "Extractos Procesados (csv)" at bounding box center [110, 263] width 221 height 43
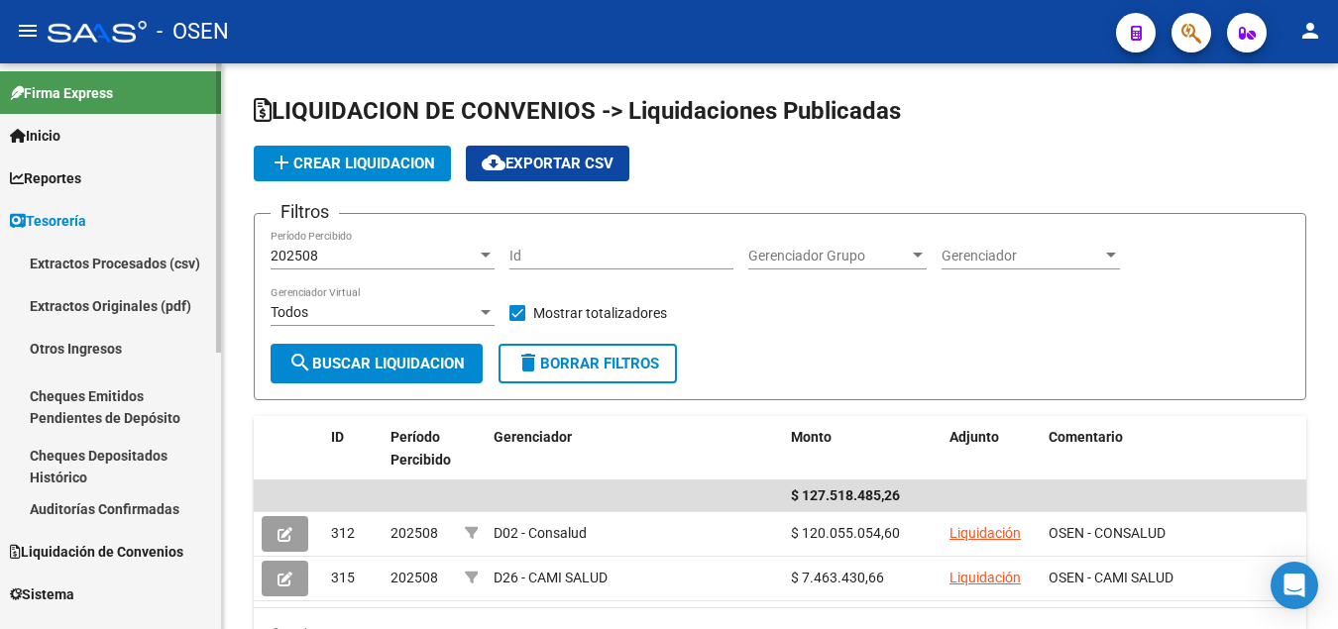
click at [79, 261] on link "Extractos Procesados (csv)" at bounding box center [110, 263] width 221 height 43
click at [71, 186] on span "Reportes" at bounding box center [45, 178] width 71 height 22
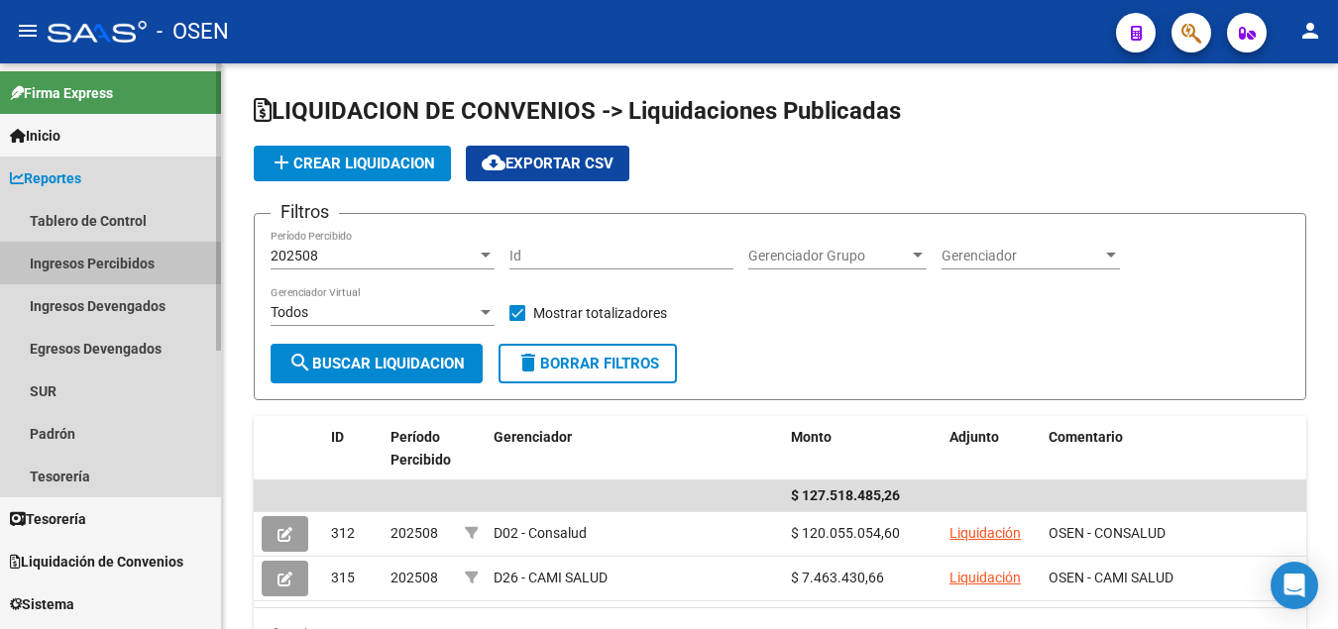
click at [90, 269] on link "Ingresos Percibidos" at bounding box center [110, 263] width 221 height 43
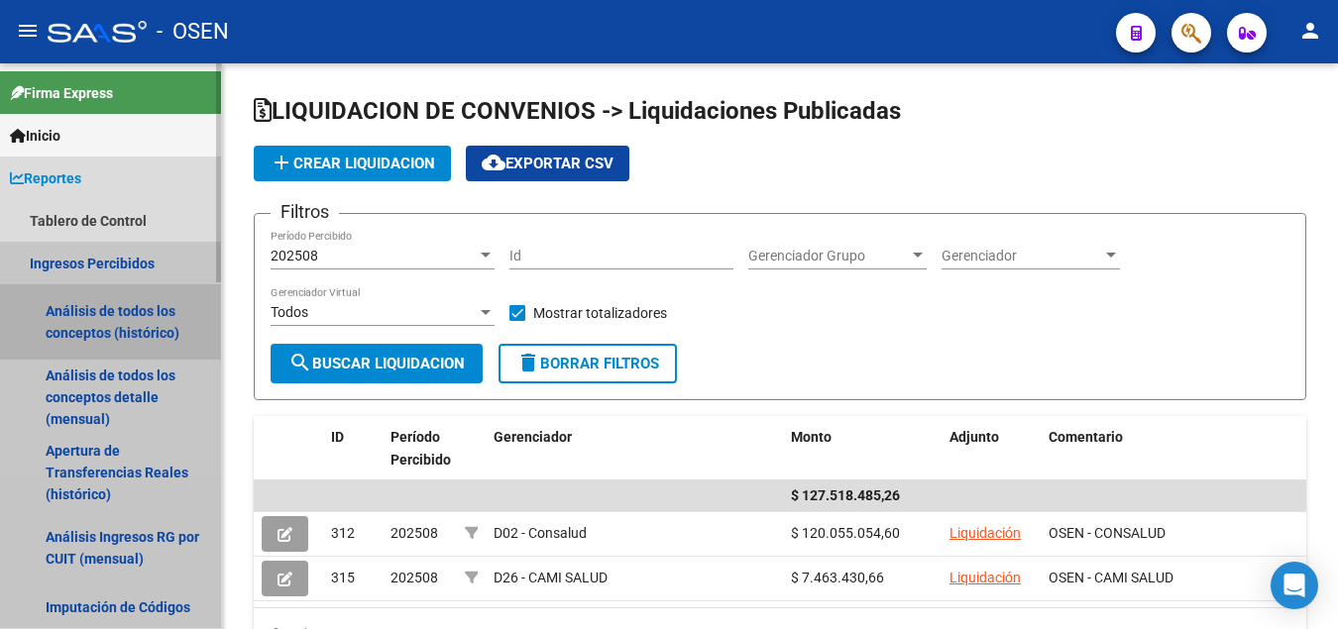
click at [86, 314] on link "Análisis de todos los conceptos (histórico)" at bounding box center [110, 321] width 221 height 75
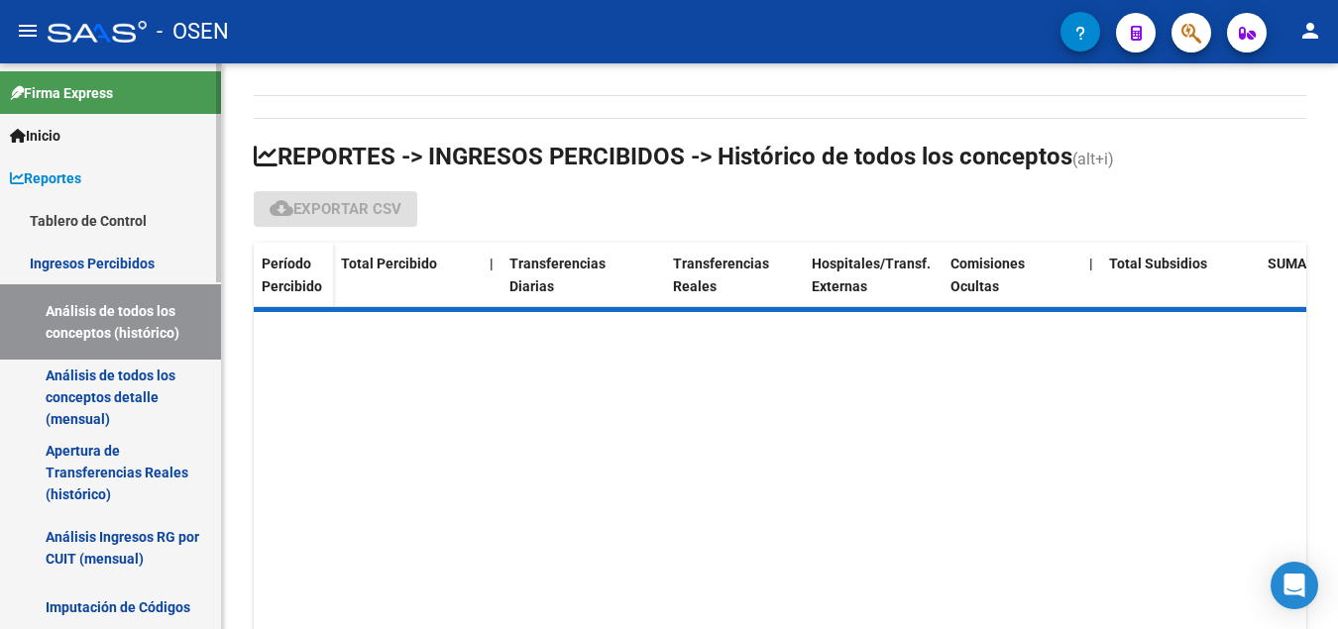
click at [86, 314] on link "Análisis de todos los conceptos (histórico)" at bounding box center [110, 321] width 221 height 75
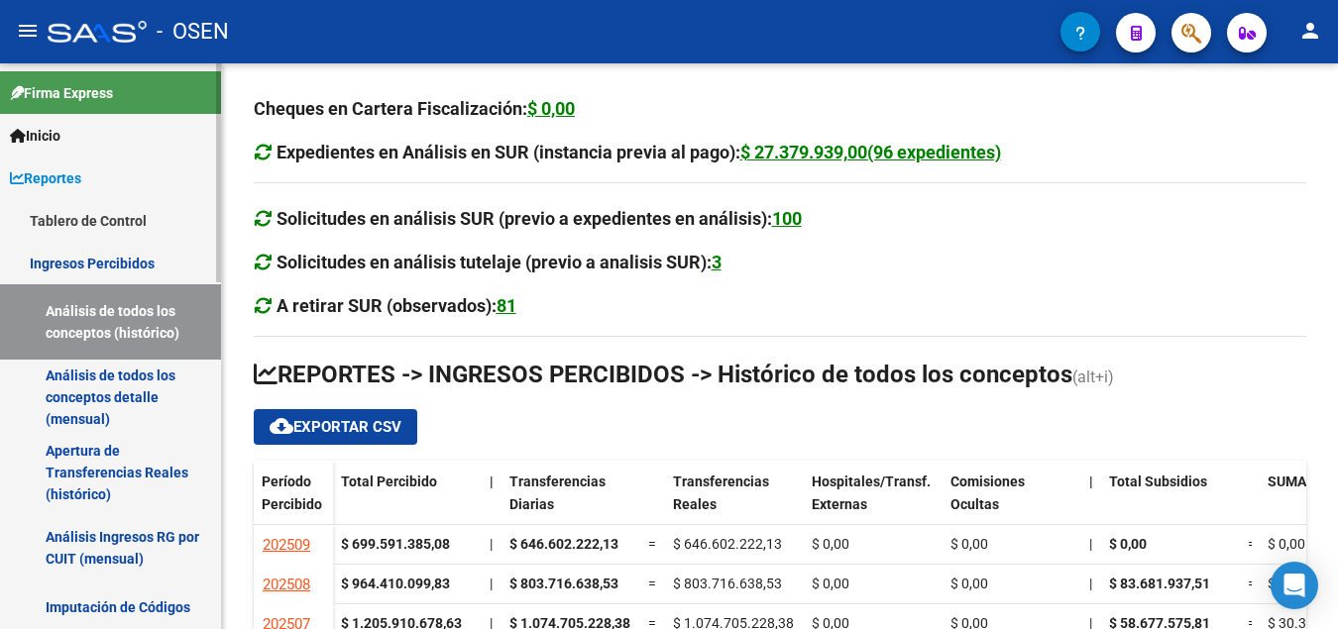
click at [79, 187] on span "Reportes" at bounding box center [45, 178] width 71 height 22
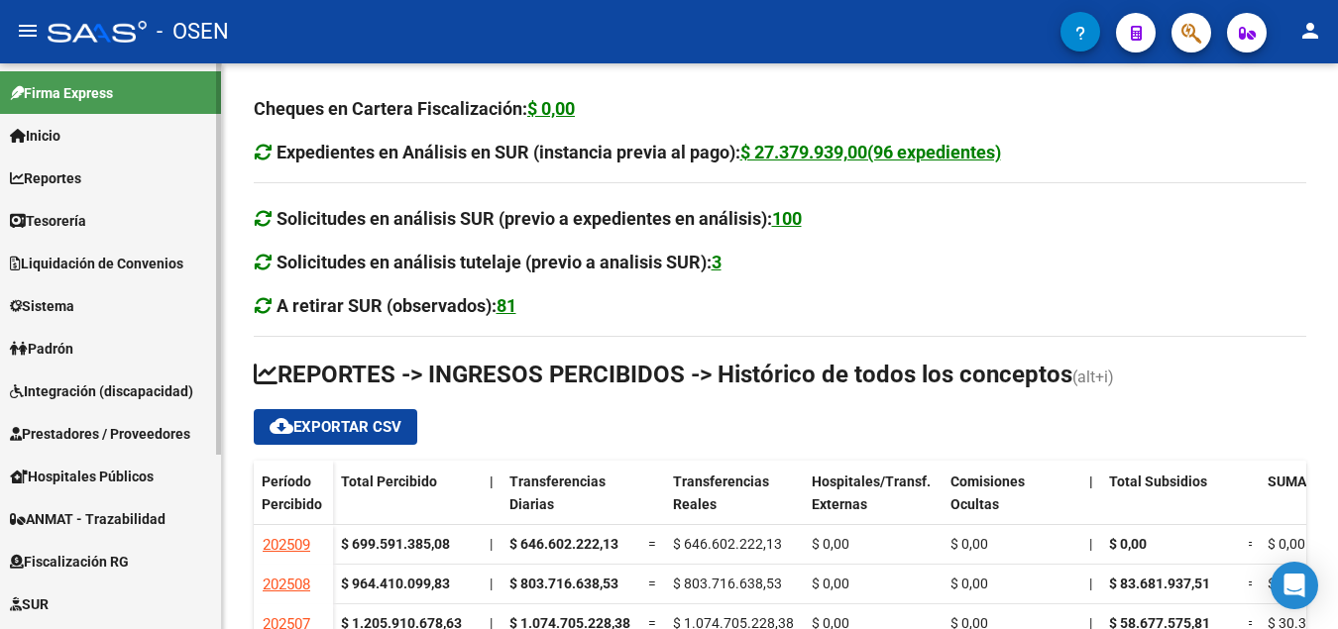
click at [65, 300] on span "Sistema" at bounding box center [42, 306] width 64 height 22
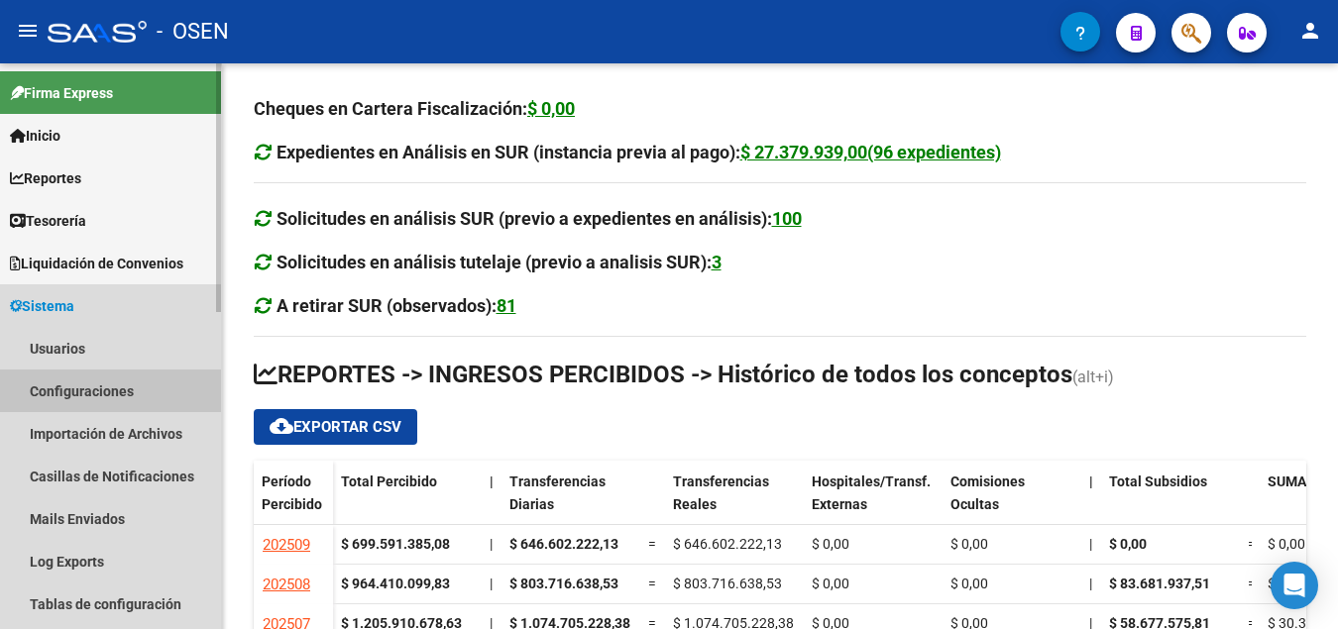
click at [68, 389] on link "Configuraciones" at bounding box center [110, 391] width 221 height 43
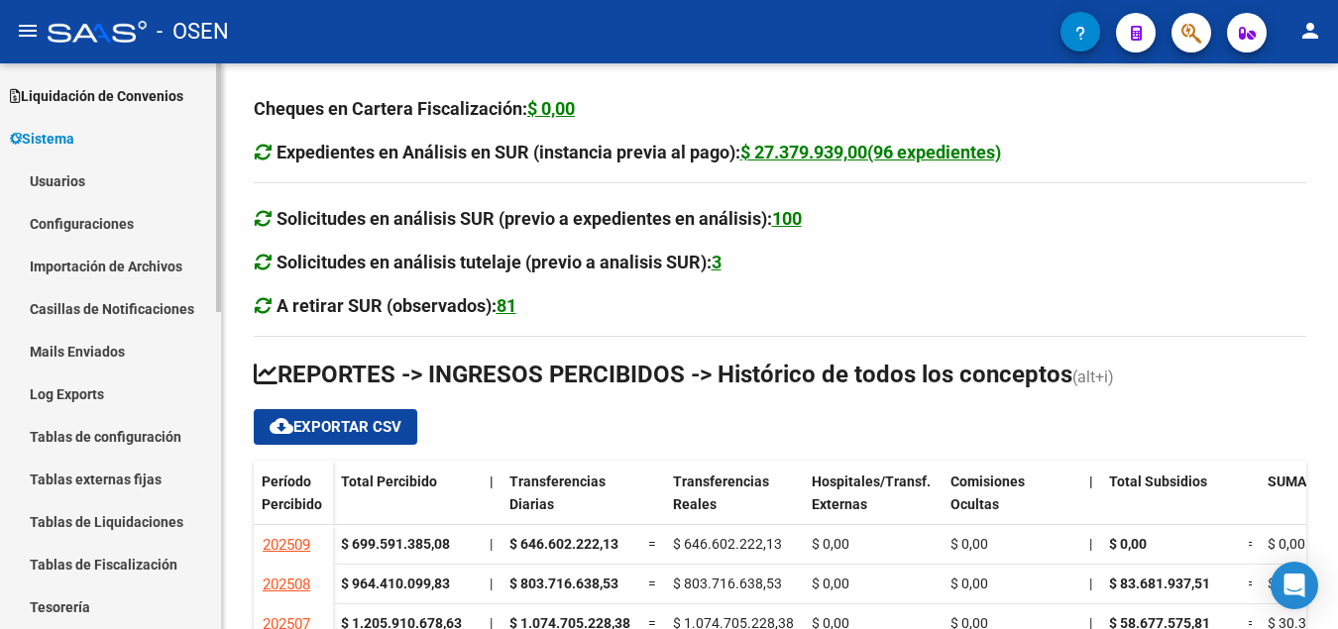
scroll to position [303, 0]
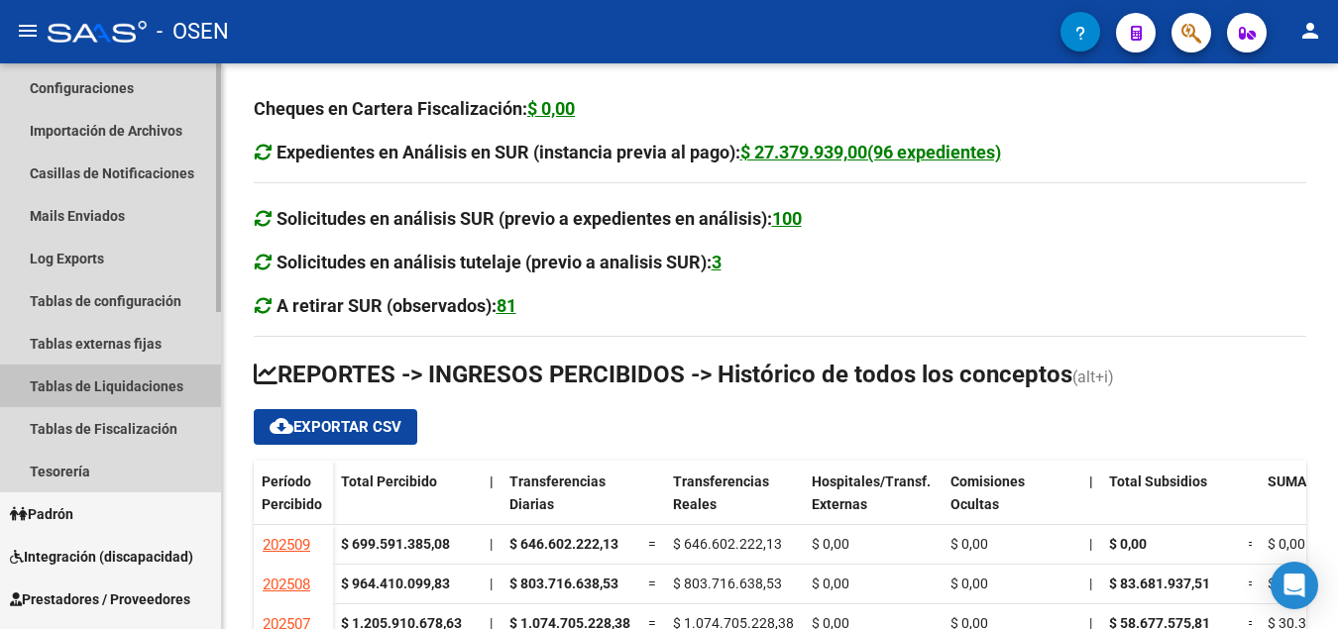
click at [131, 383] on link "Tablas de Liquidaciones" at bounding box center [110, 386] width 221 height 43
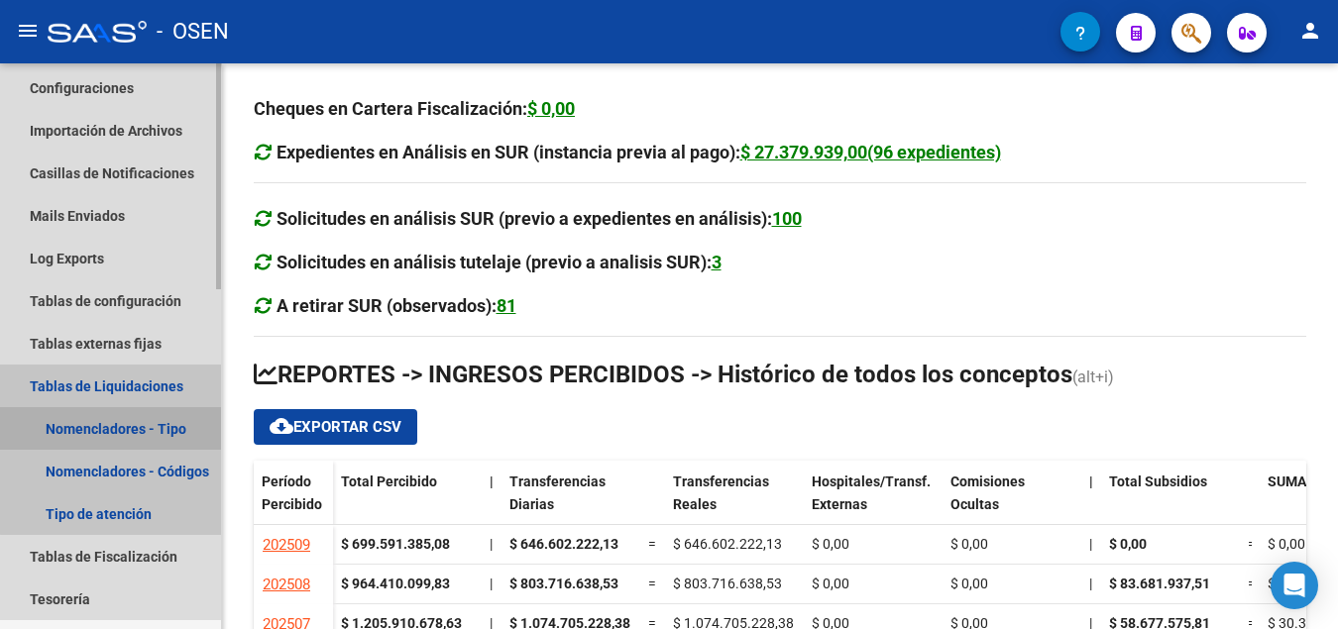
click at [120, 437] on link "Nomencladores - Tipo" at bounding box center [110, 428] width 221 height 43
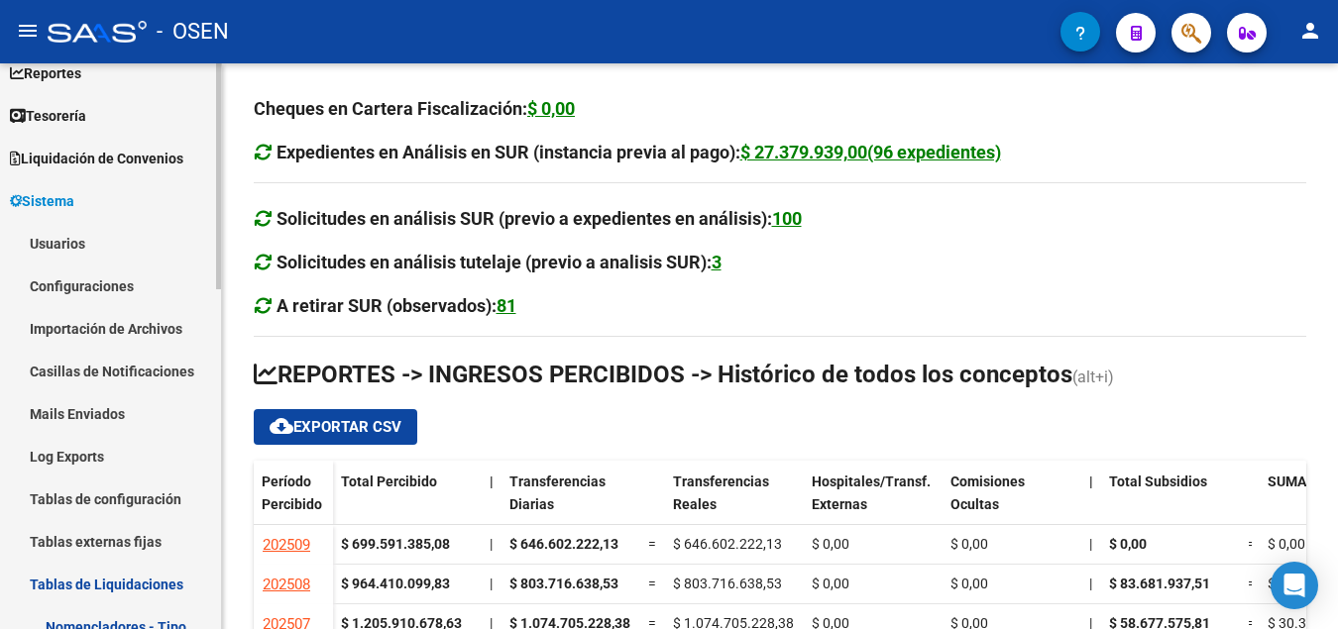
scroll to position [0, 0]
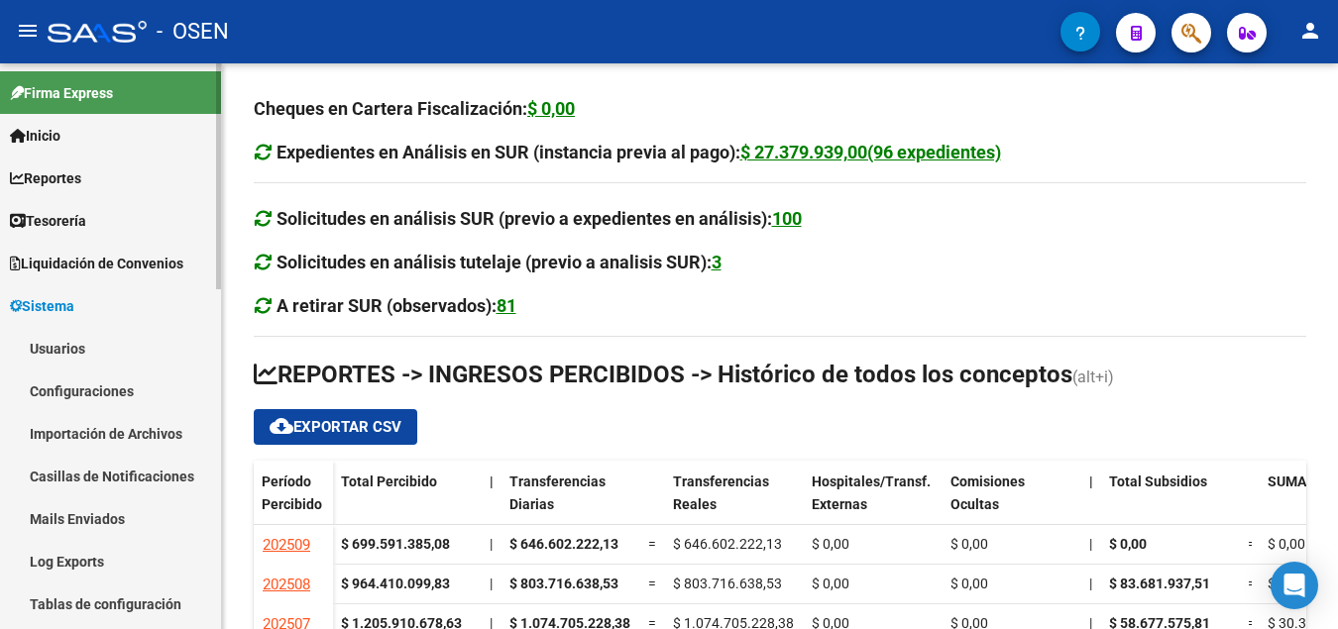
click at [85, 390] on link "Configuraciones" at bounding box center [110, 391] width 221 height 43
click at [87, 386] on link "Configuraciones" at bounding box center [110, 391] width 221 height 43
